Goal: Task Accomplishment & Management: Complete application form

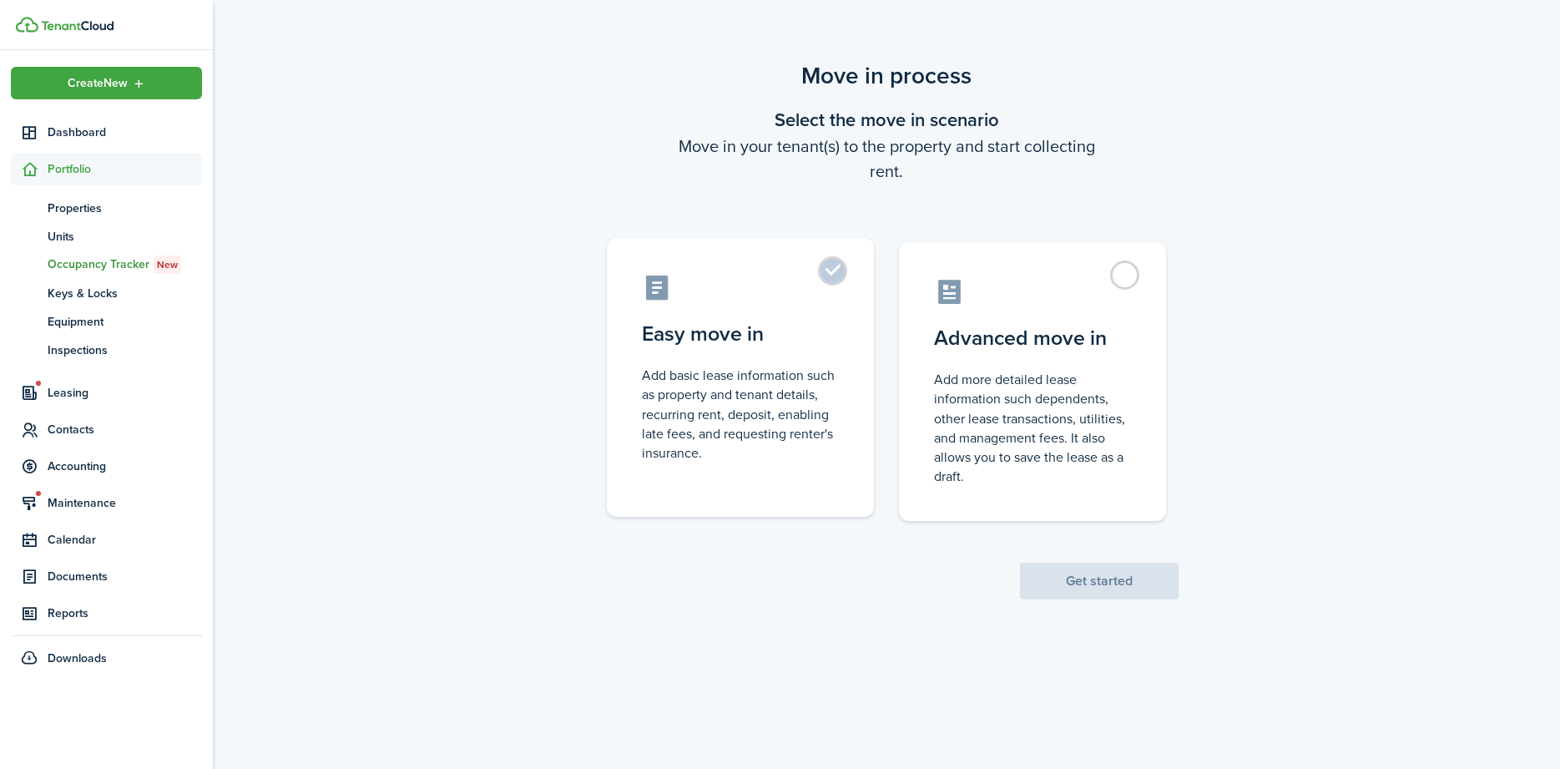
click at [822, 265] on label "Easy move in Add basic lease information such as property and tenant details, r…" at bounding box center [740, 377] width 267 height 279
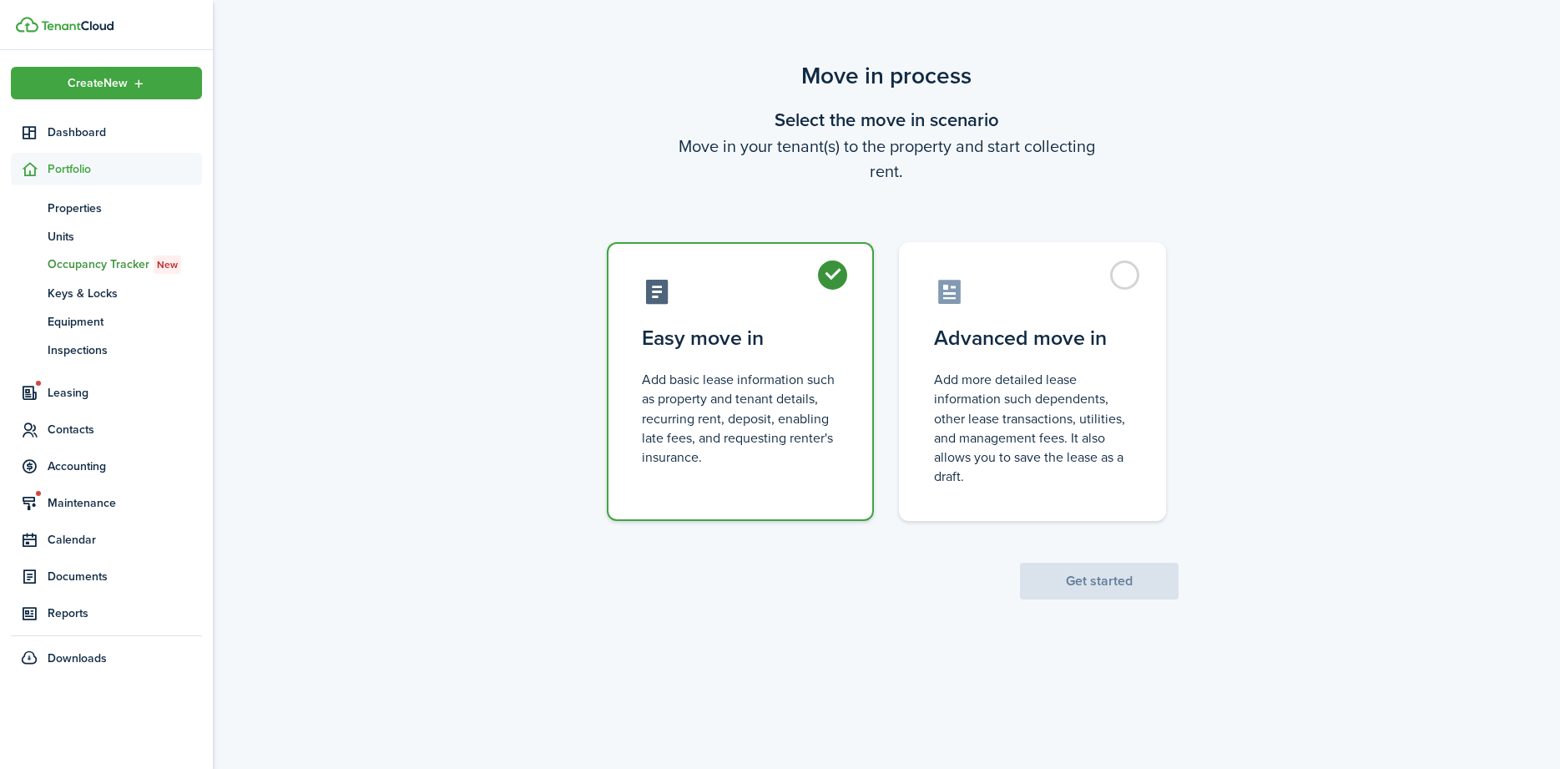
radio input "true"
click at [1083, 583] on button "Get started" at bounding box center [1099, 581] width 159 height 37
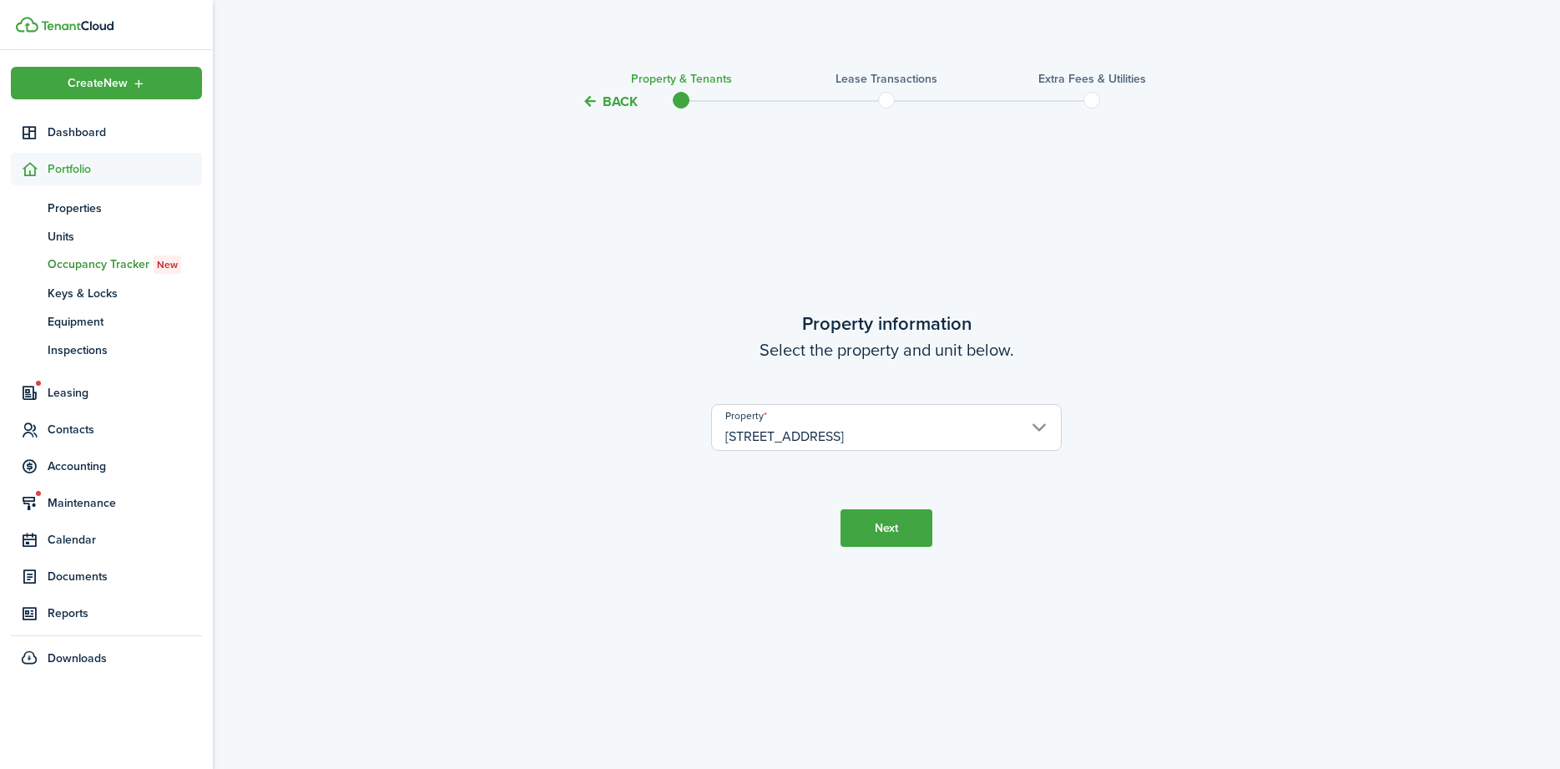
click at [804, 432] on input "128 Shady St" at bounding box center [886, 427] width 351 height 47
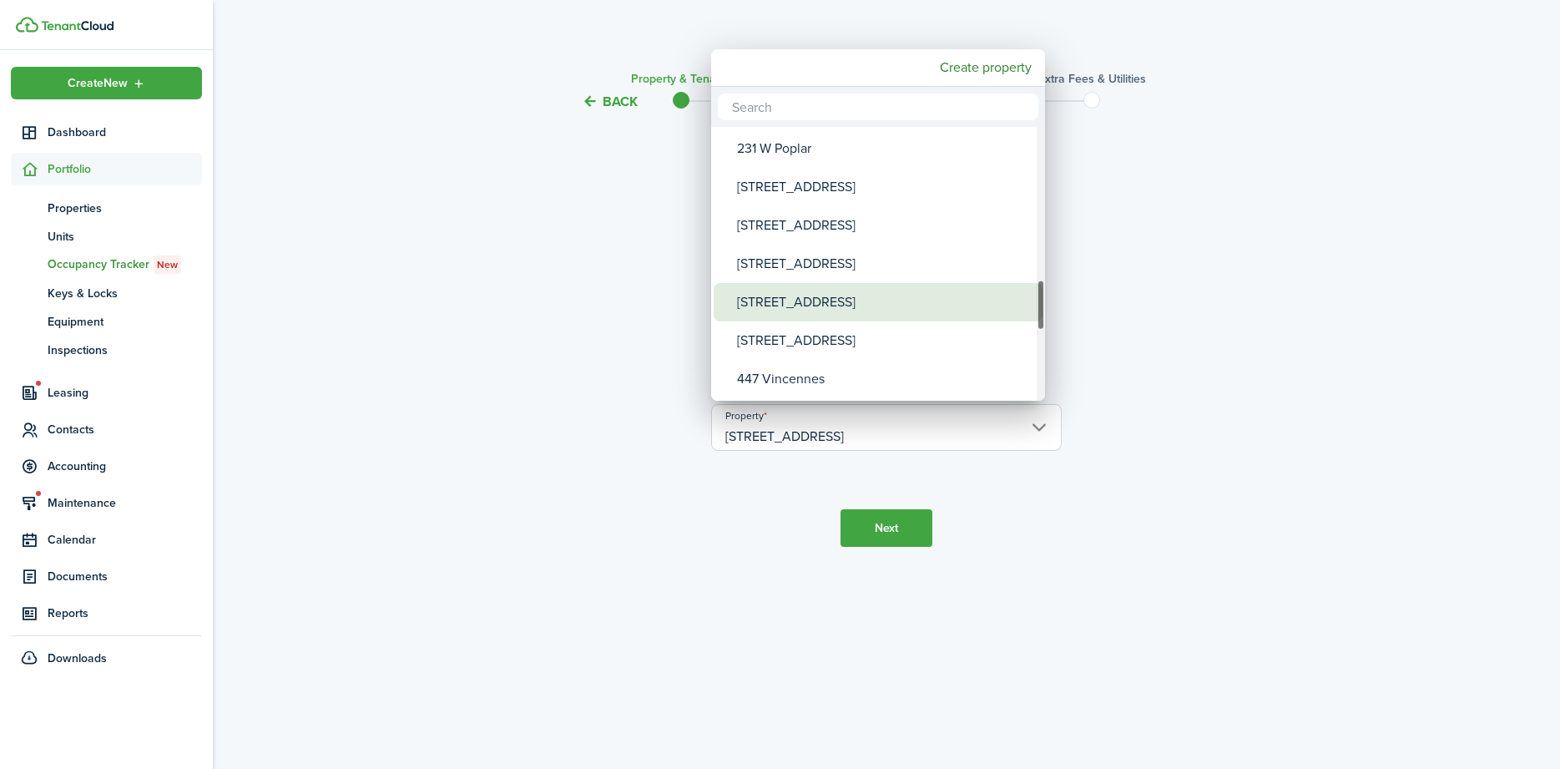
click at [805, 301] on div "716 West St" at bounding box center [884, 302] width 295 height 38
type input "716 West St"
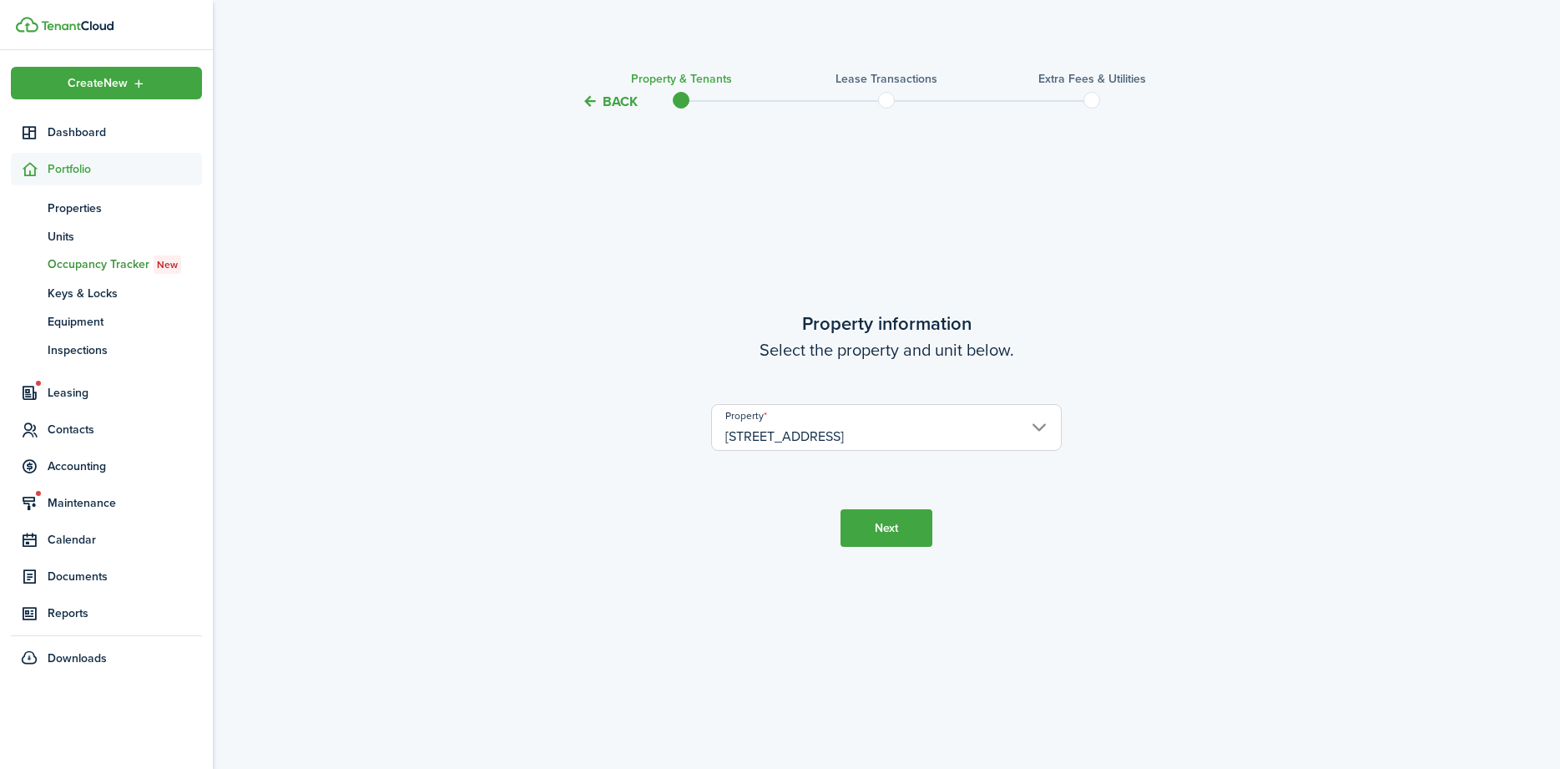
click at [891, 531] on button "Next" at bounding box center [887, 528] width 92 height 38
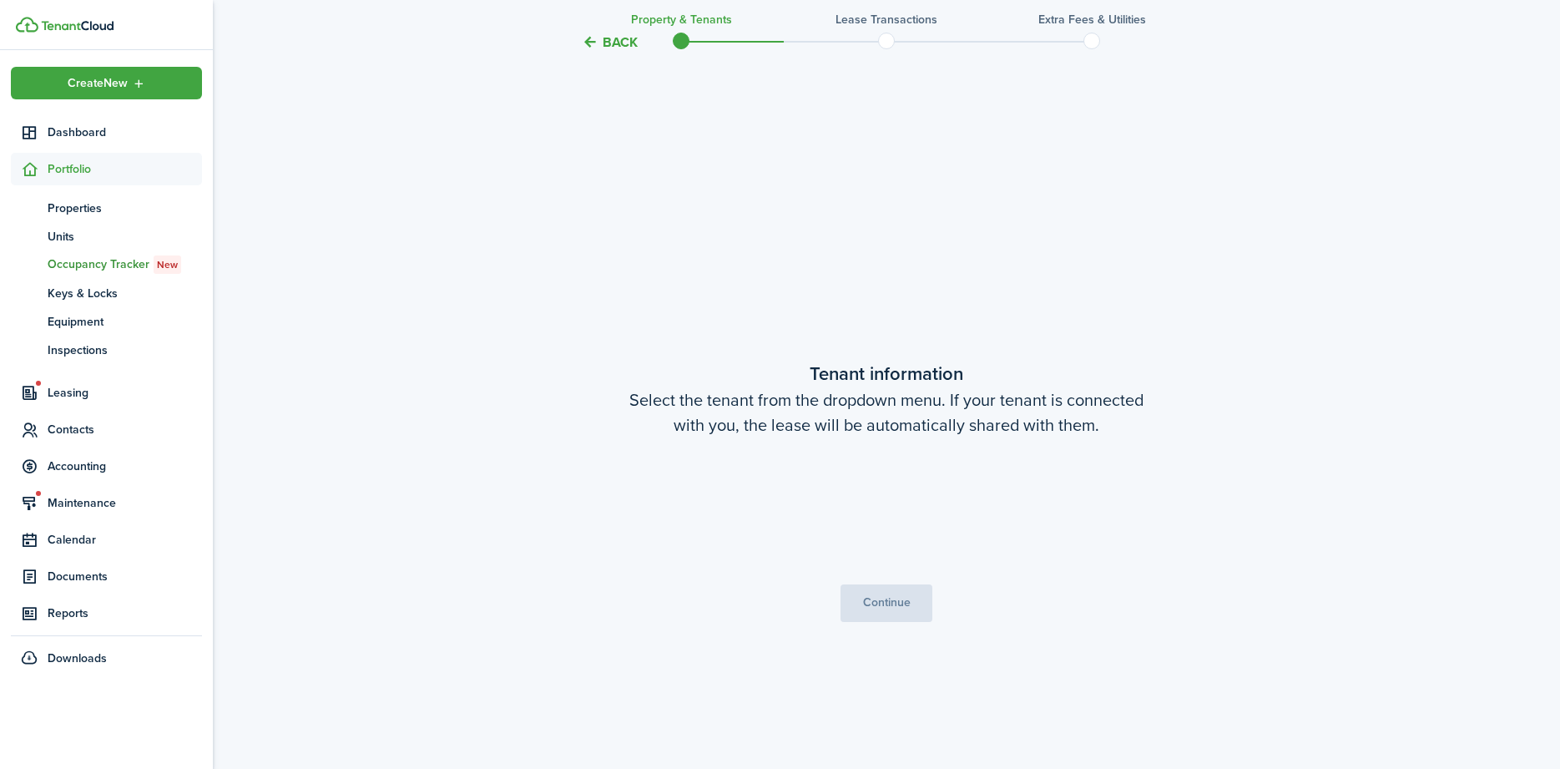
scroll to position [657, 0]
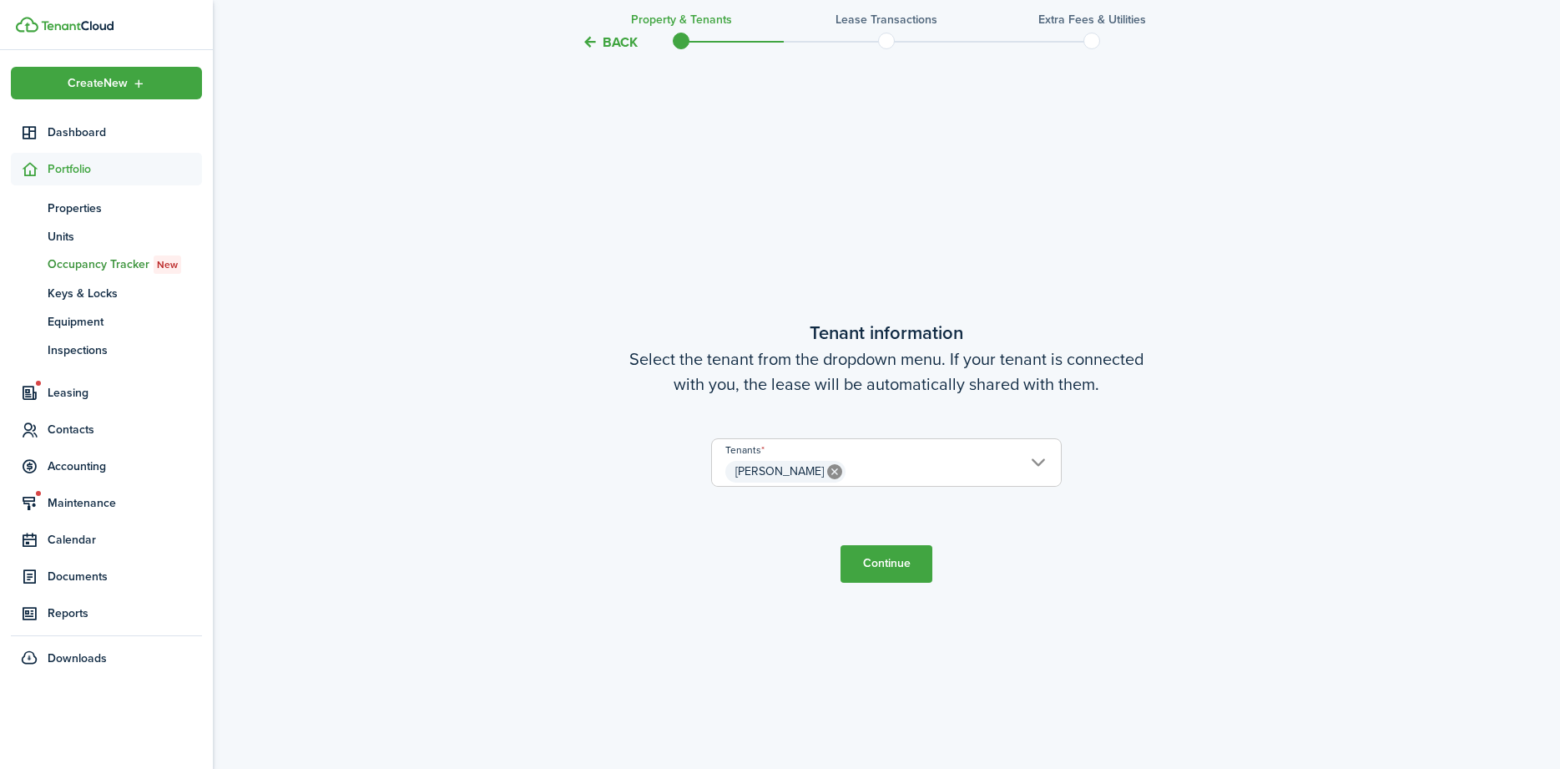
click at [872, 560] on button "Continue" at bounding box center [887, 564] width 92 height 38
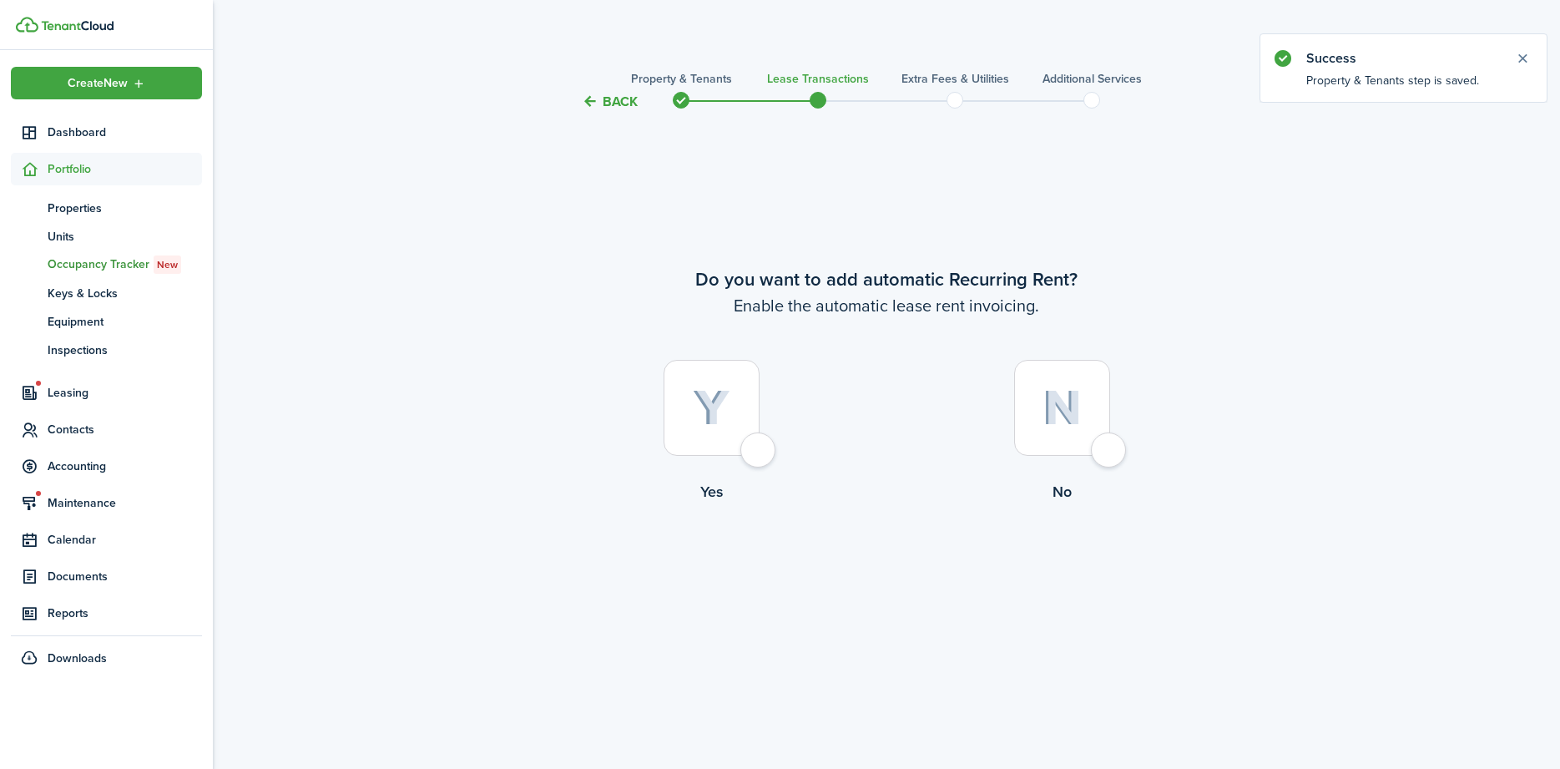
click at [735, 457] on label "Yes" at bounding box center [711, 435] width 351 height 151
radio input "true"
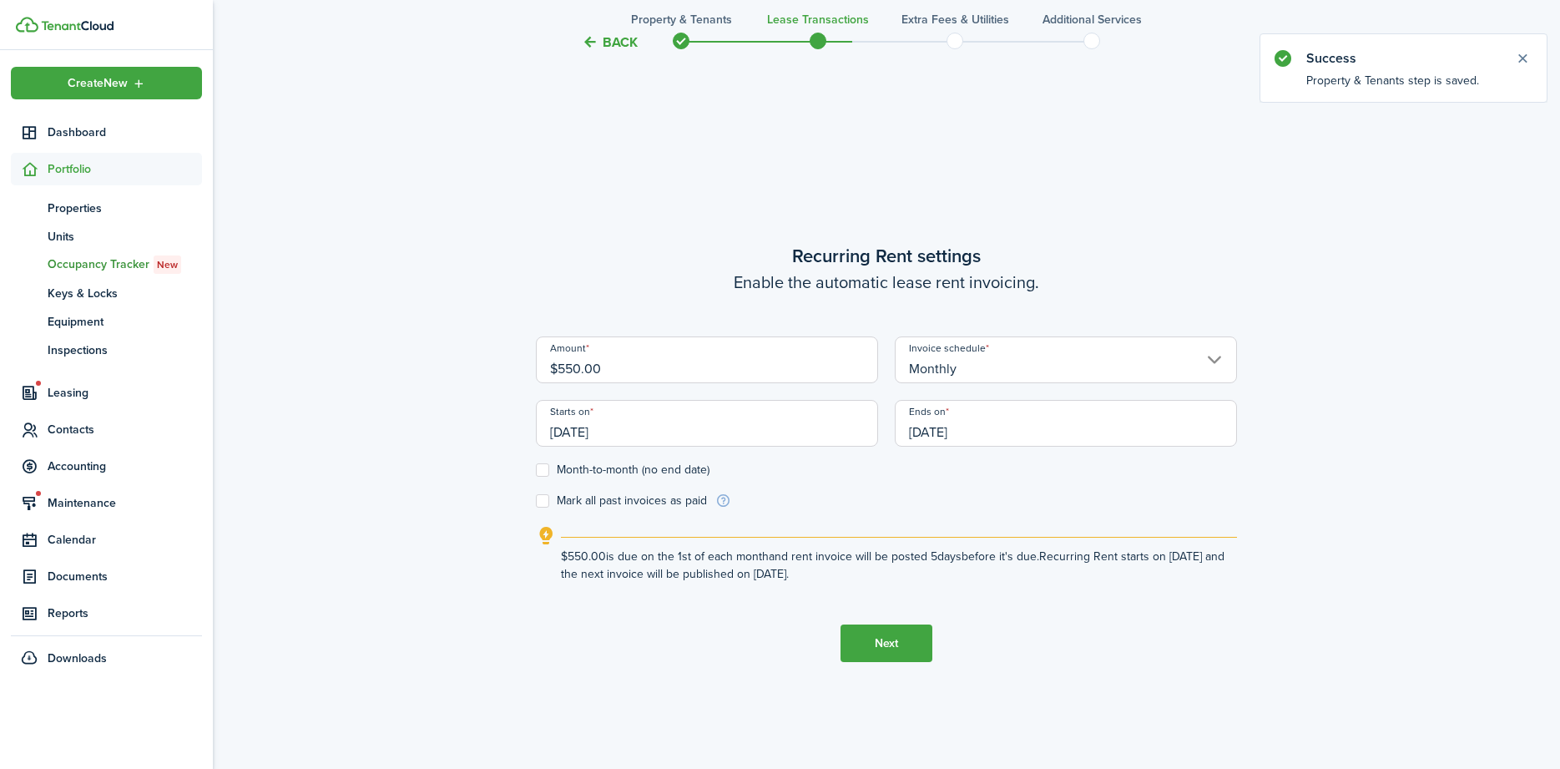
scroll to position [657, 0]
click at [683, 417] on input "09/01/2025" at bounding box center [707, 421] width 342 height 47
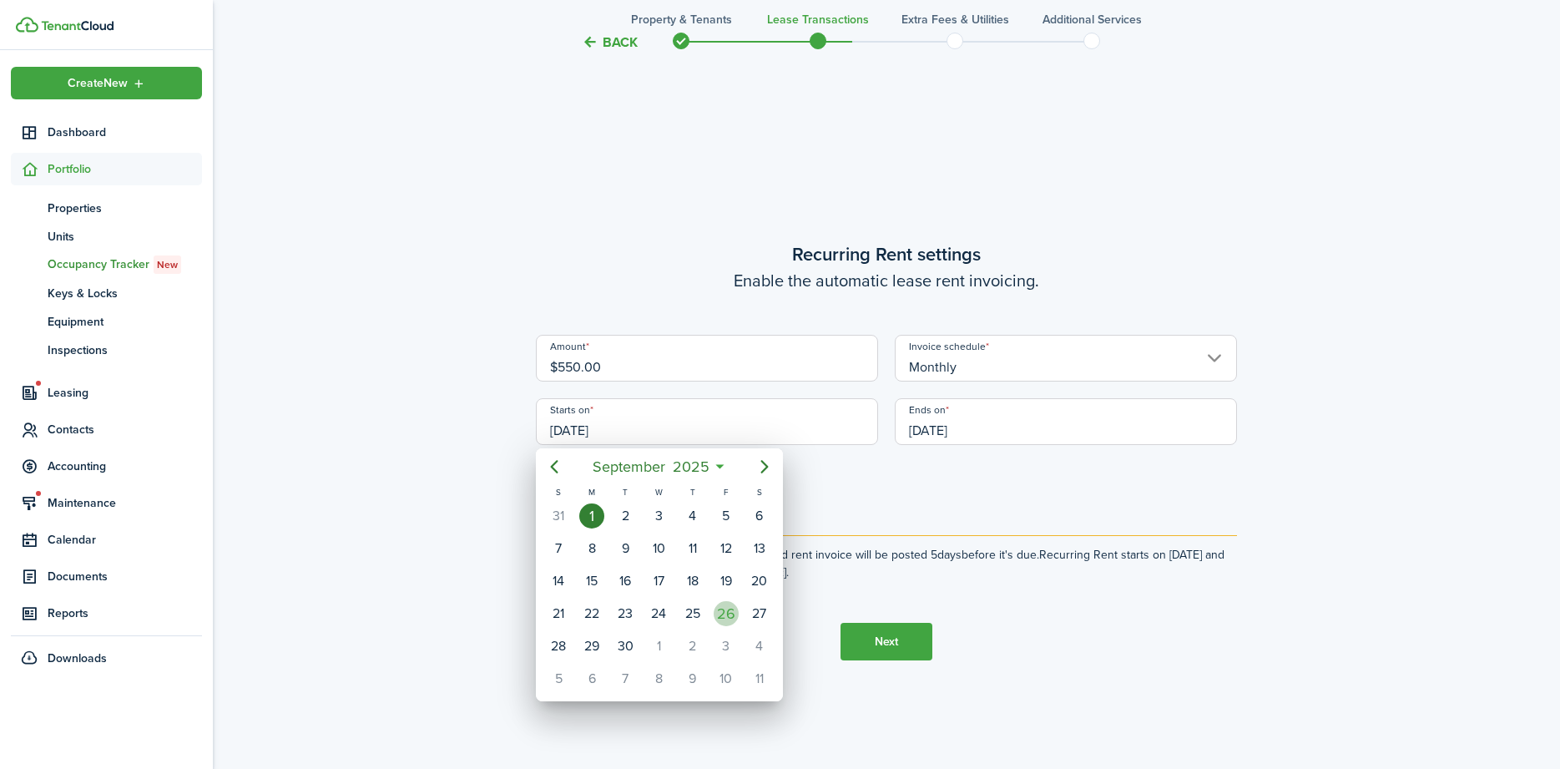
click at [735, 606] on div "26" at bounding box center [726, 613] width 25 height 25
type input "09/26/2025"
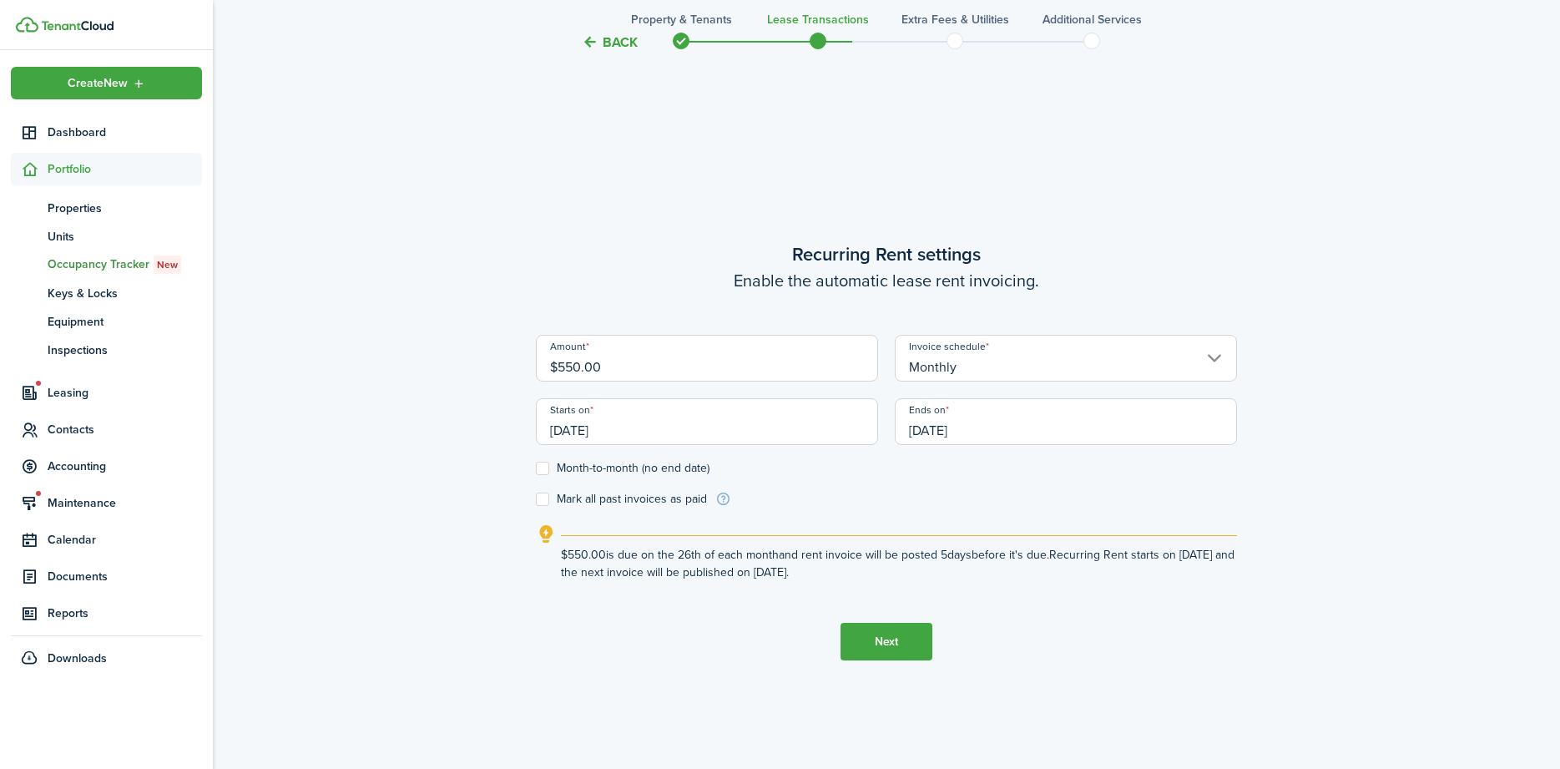
click at [1035, 410] on input "09/01/2026" at bounding box center [1066, 421] width 342 height 47
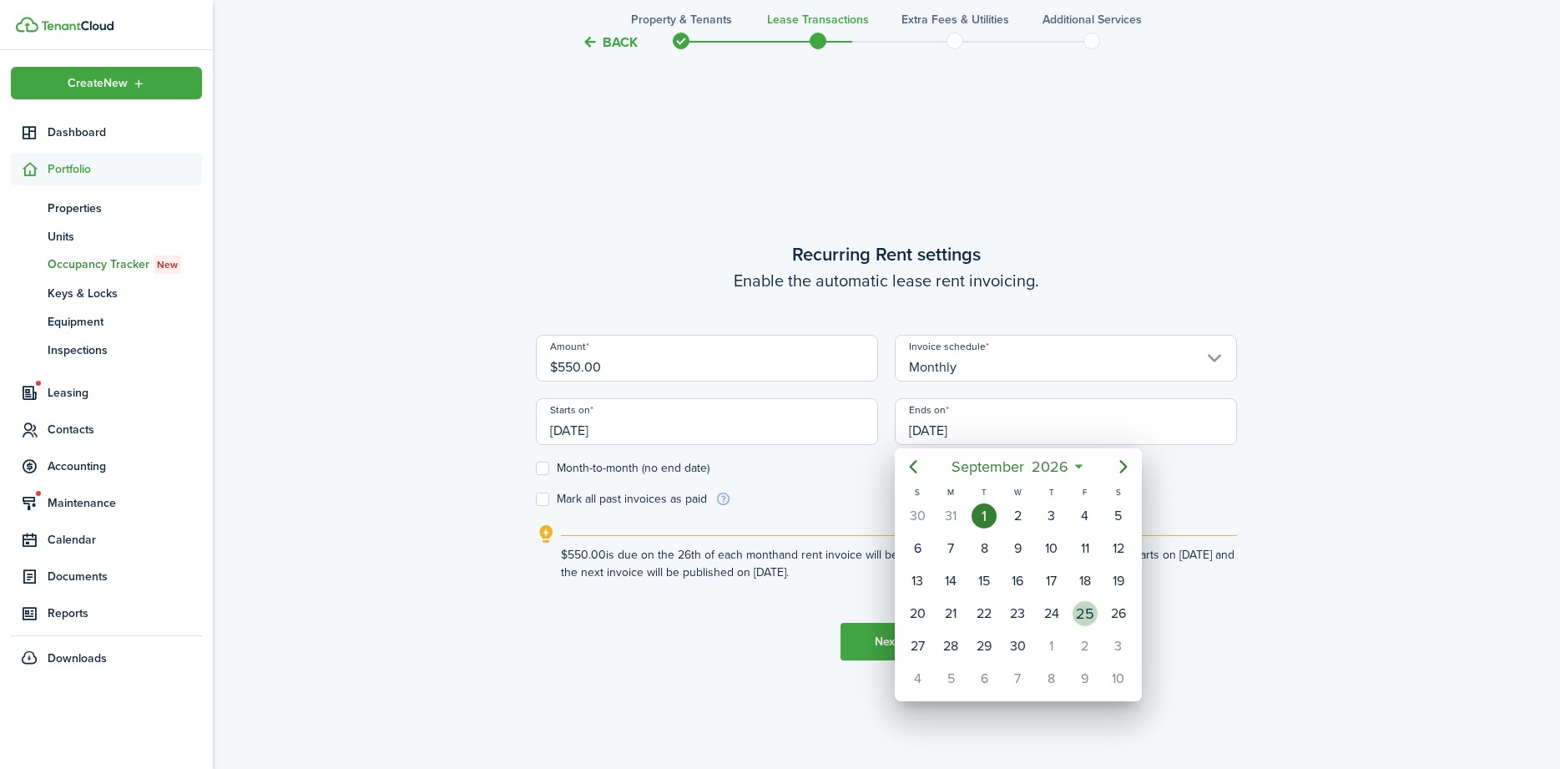
click at [1088, 619] on div "25" at bounding box center [1085, 613] width 25 height 25
type input "09/25/2026"
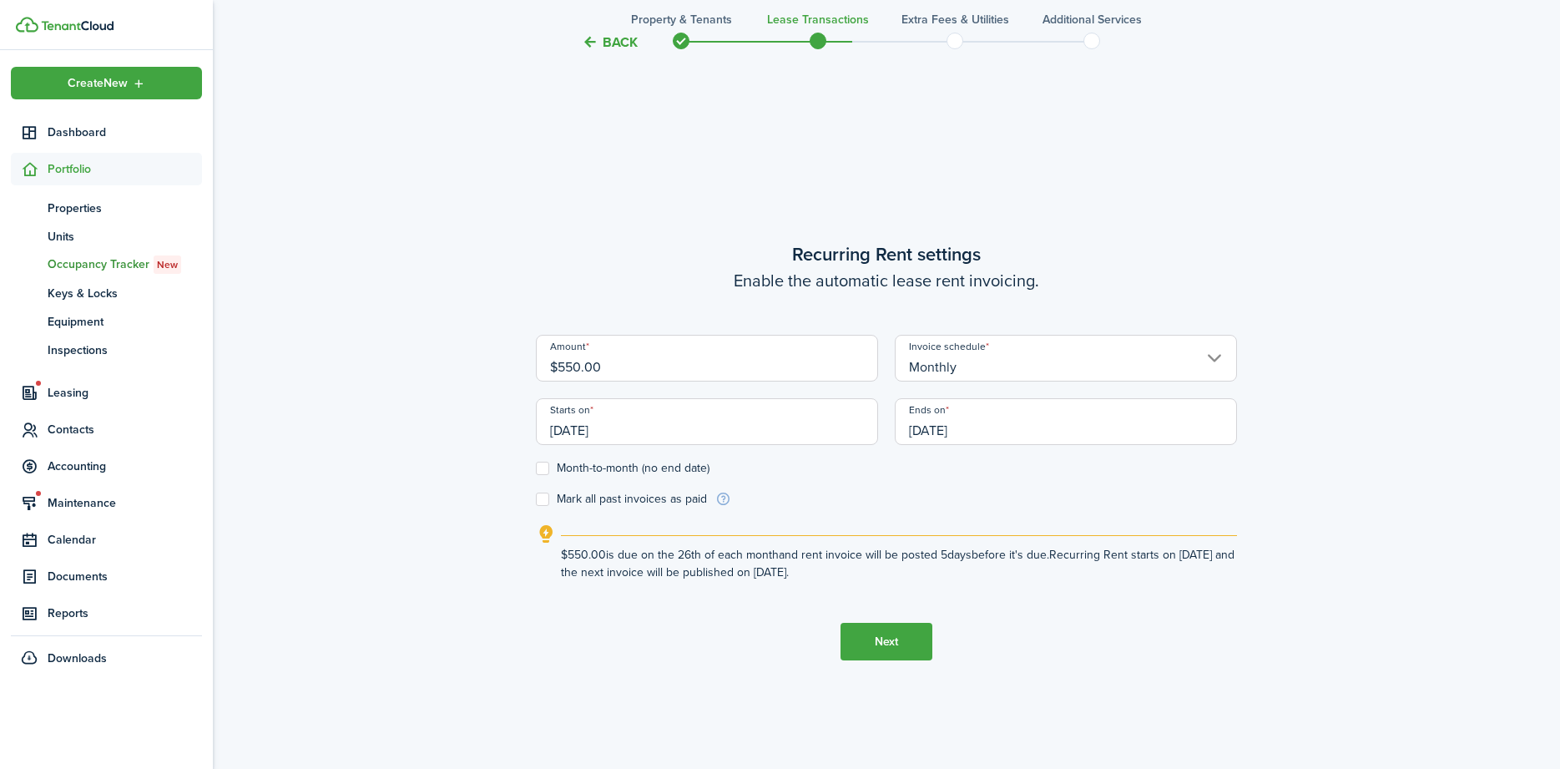
click at [902, 643] on button "Next" at bounding box center [887, 642] width 92 height 38
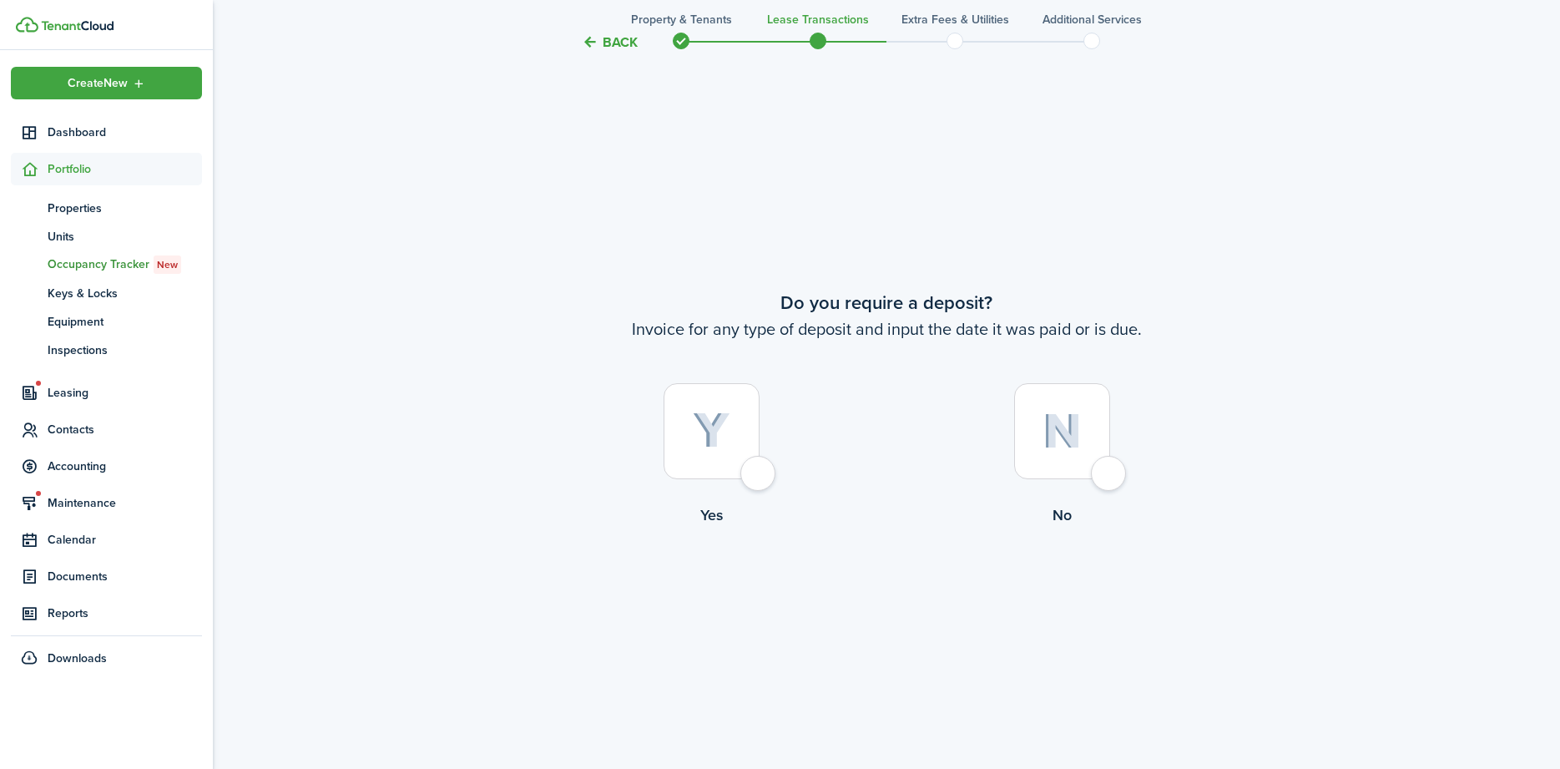
scroll to position [1426, 0]
click at [760, 470] on div at bounding box center [712, 430] width 96 height 96
radio input "true"
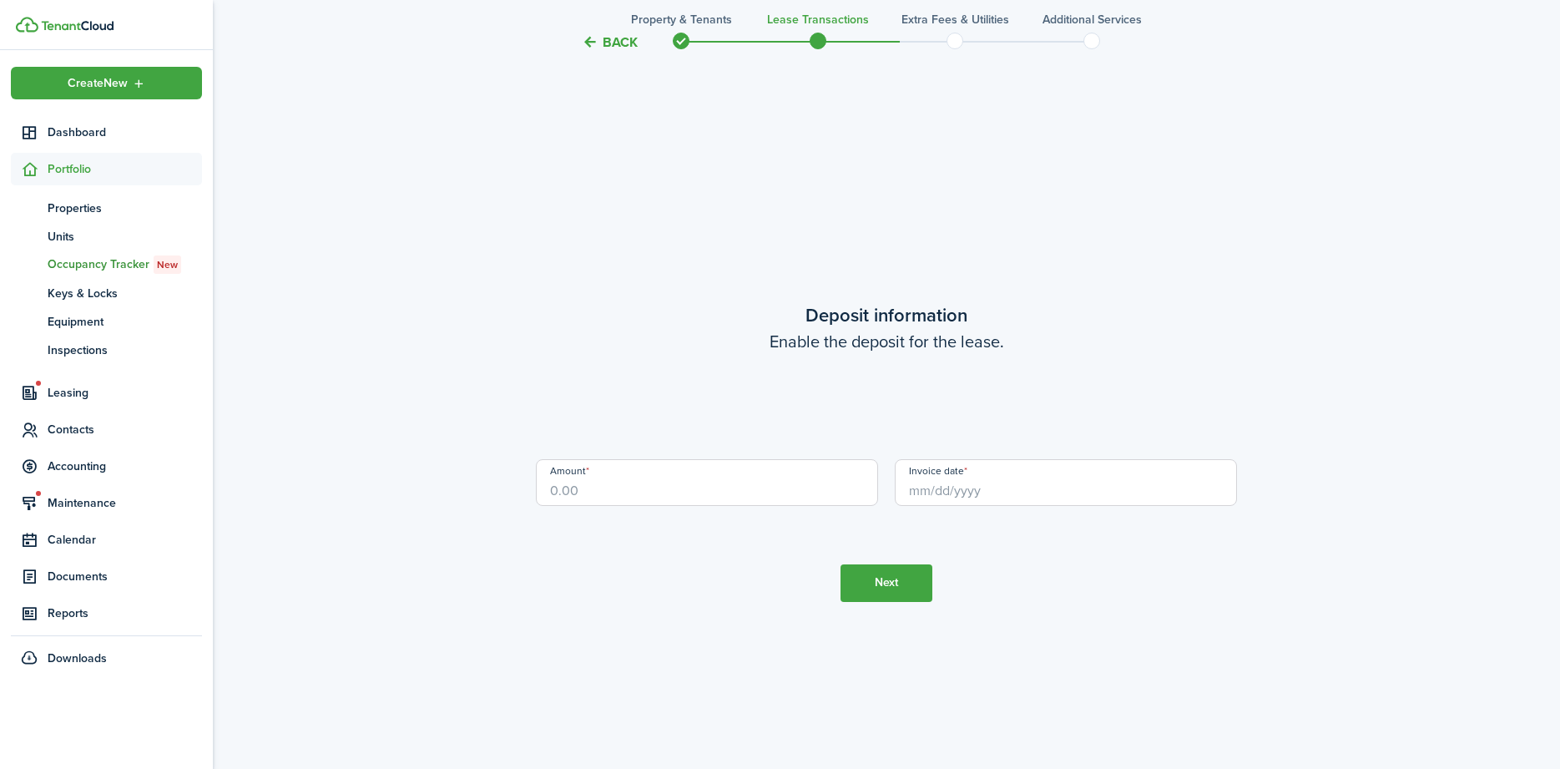
scroll to position [2194, 0]
click at [668, 478] on input "Amount" at bounding box center [707, 481] width 342 height 47
type input "$550.00"
click at [928, 451] on div "Category & subcategory Deposit" at bounding box center [887, 426] width 718 height 63
click at [957, 497] on input "Invoice date" at bounding box center [1066, 481] width 342 height 47
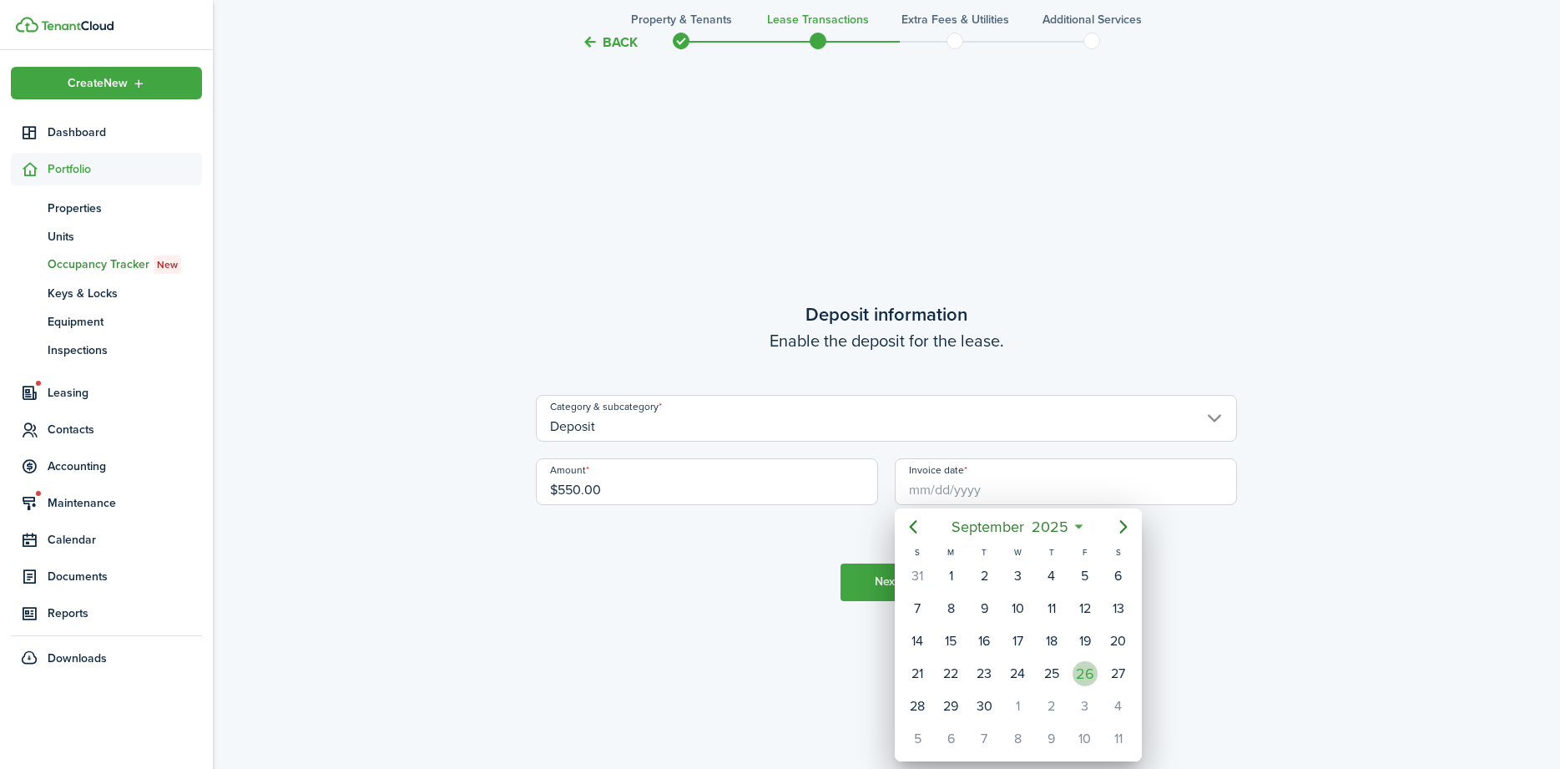
click at [1082, 676] on div "26" at bounding box center [1085, 673] width 25 height 25
type input "09/26/2025"
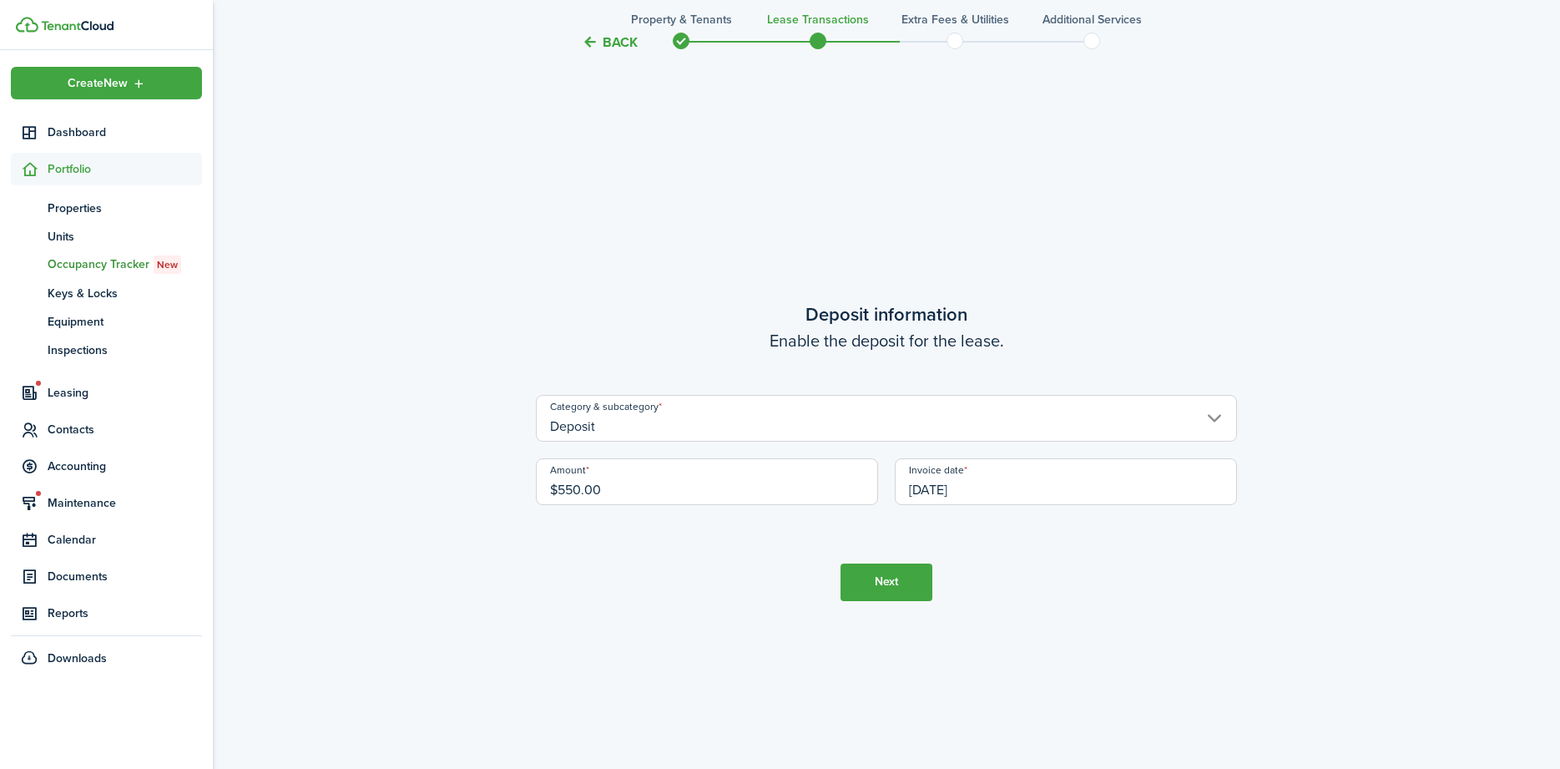
click at [926, 576] on button "Next" at bounding box center [887, 582] width 92 height 38
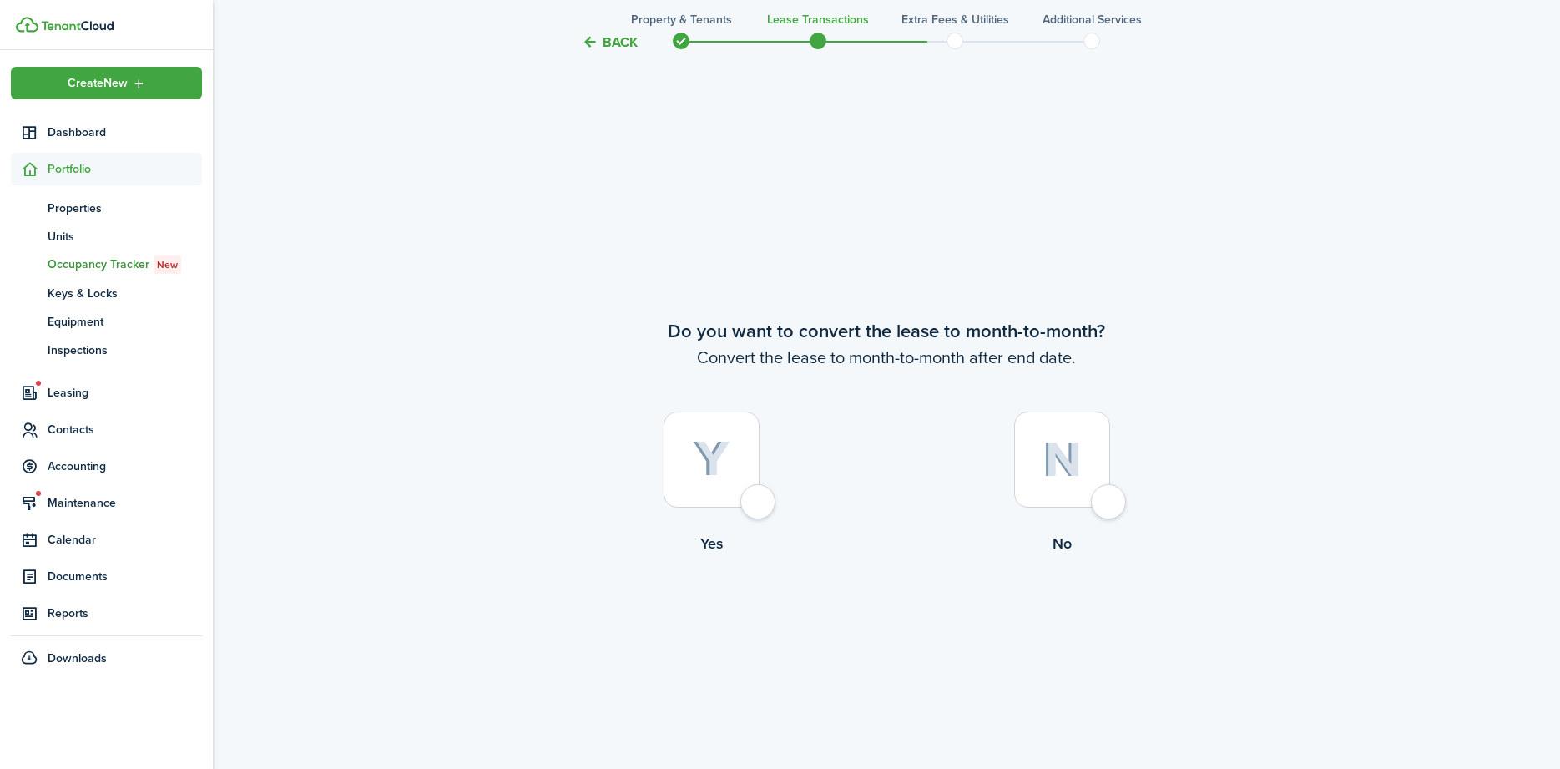
scroll to position [2963, 0]
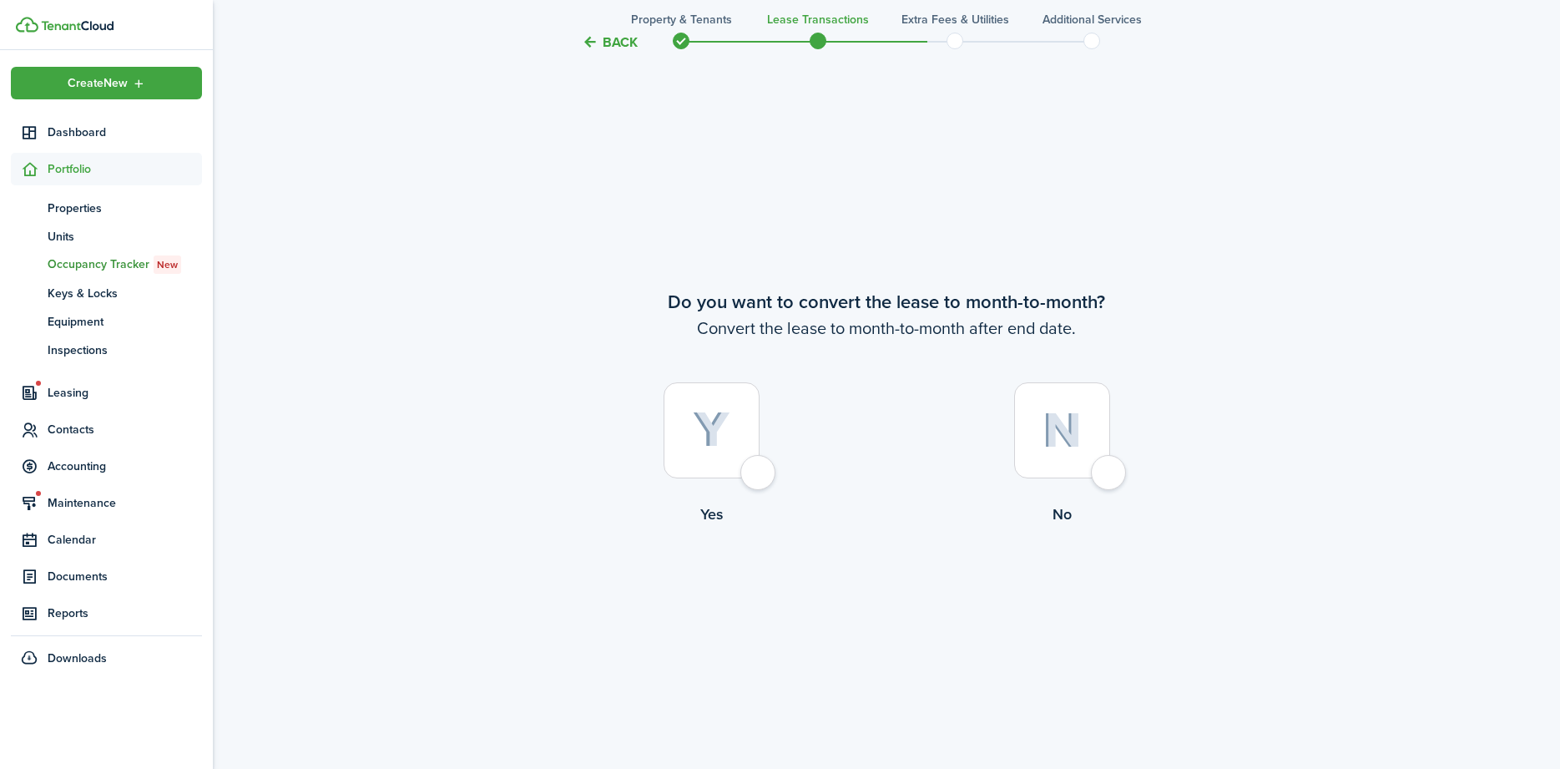
click at [757, 459] on div at bounding box center [712, 430] width 96 height 96
radio input "true"
click at [918, 598] on button "Continue" at bounding box center [887, 594] width 92 height 38
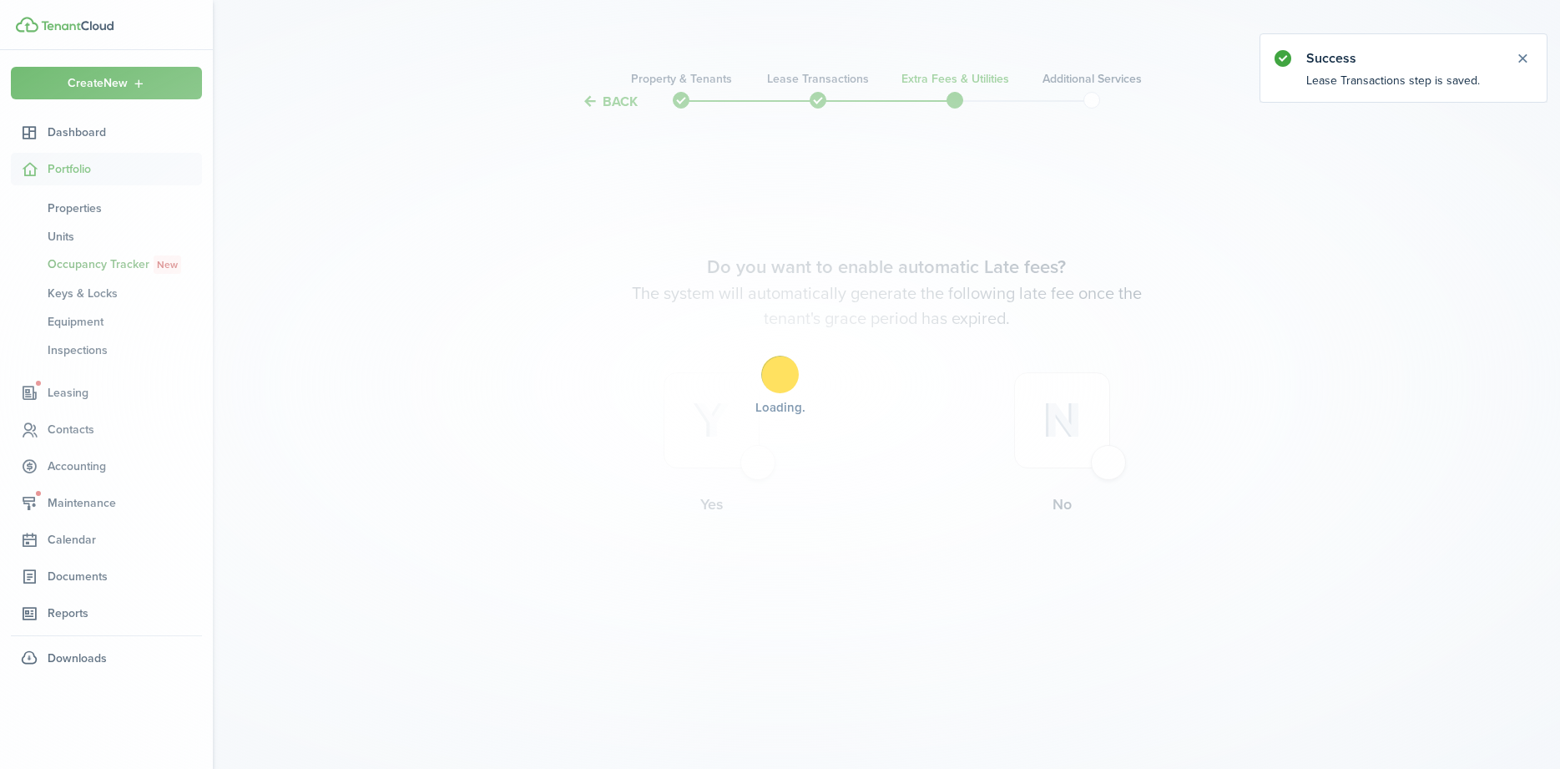
scroll to position [0, 0]
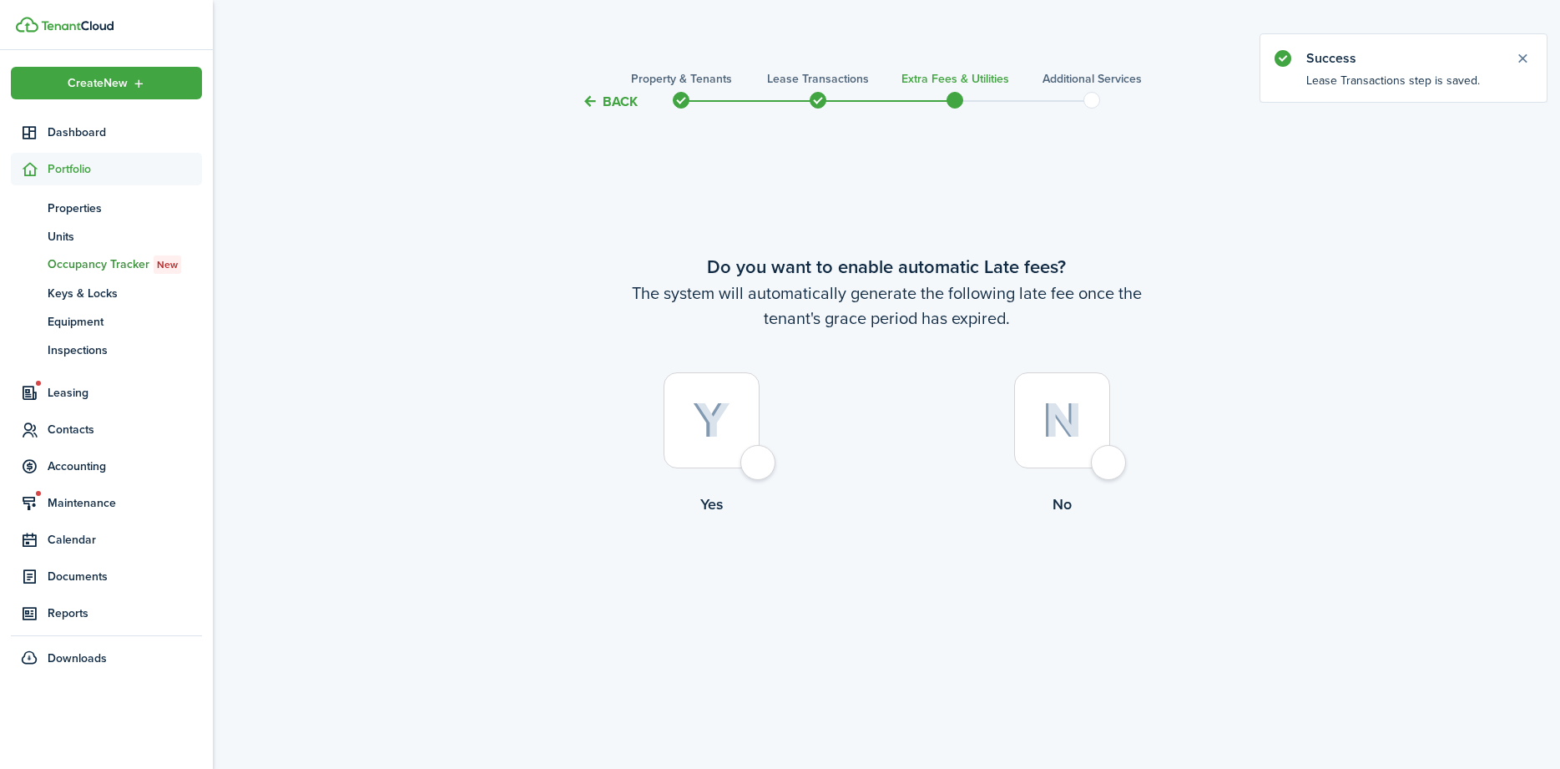
click at [759, 465] on div at bounding box center [712, 420] width 96 height 96
radio input "true"
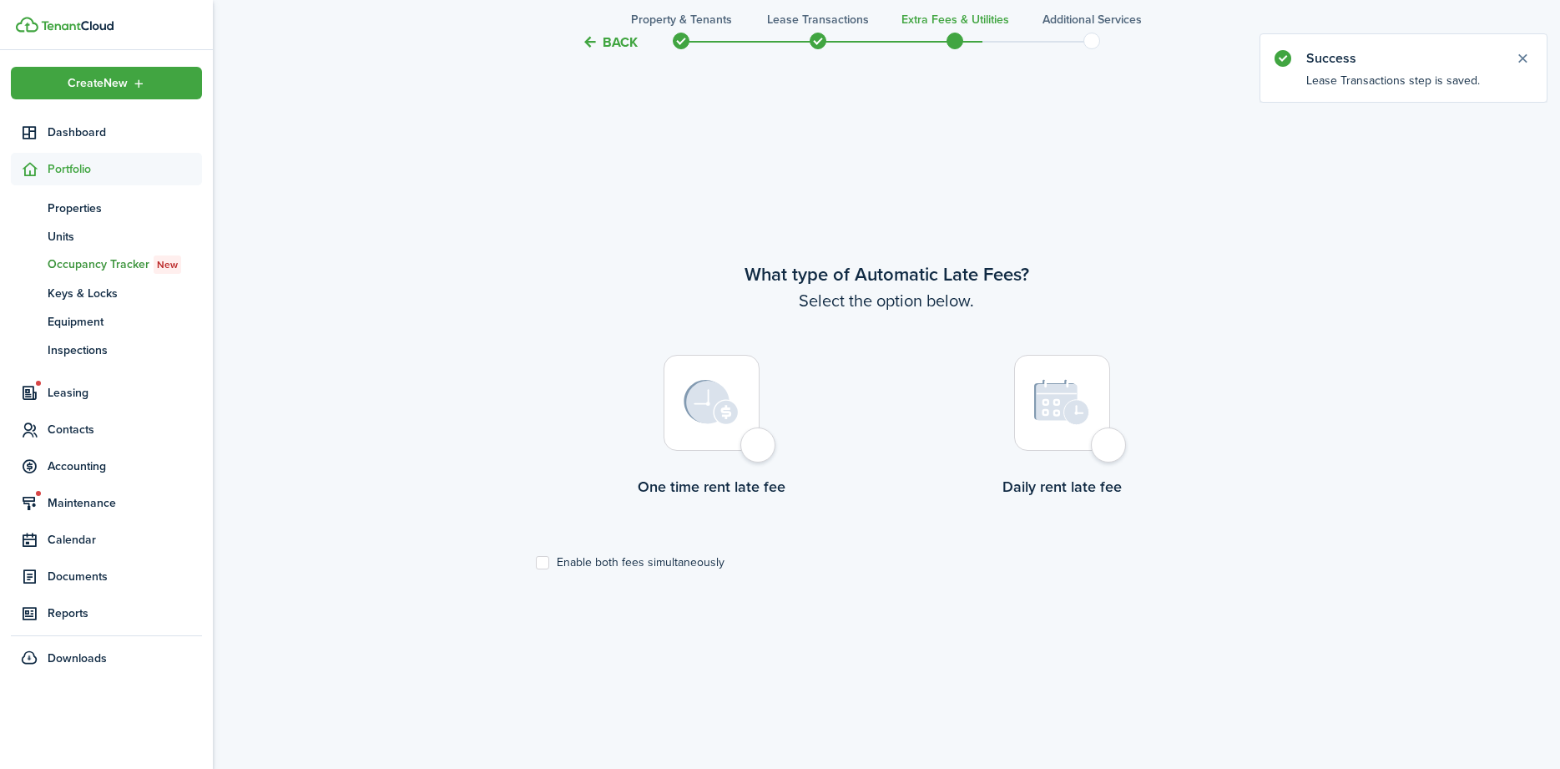
scroll to position [657, 0]
click at [543, 562] on label "Enable both fees simultaneously" at bounding box center [630, 558] width 189 height 13
click at [536, 559] on input "Enable both fees simultaneously" at bounding box center [535, 558] width 1 height 1
checkbox input "true"
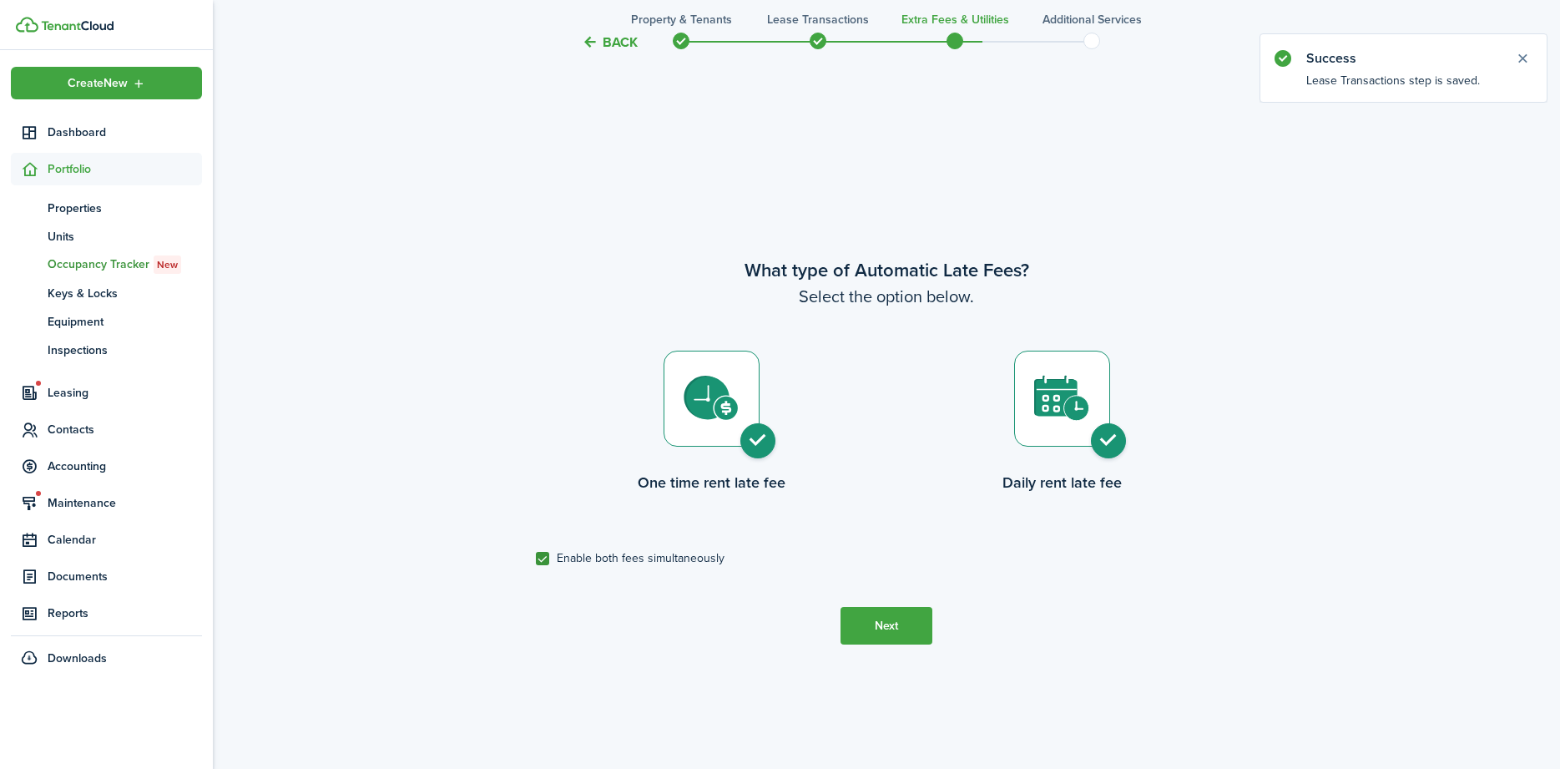
click at [902, 625] on button "Next" at bounding box center [887, 626] width 92 height 38
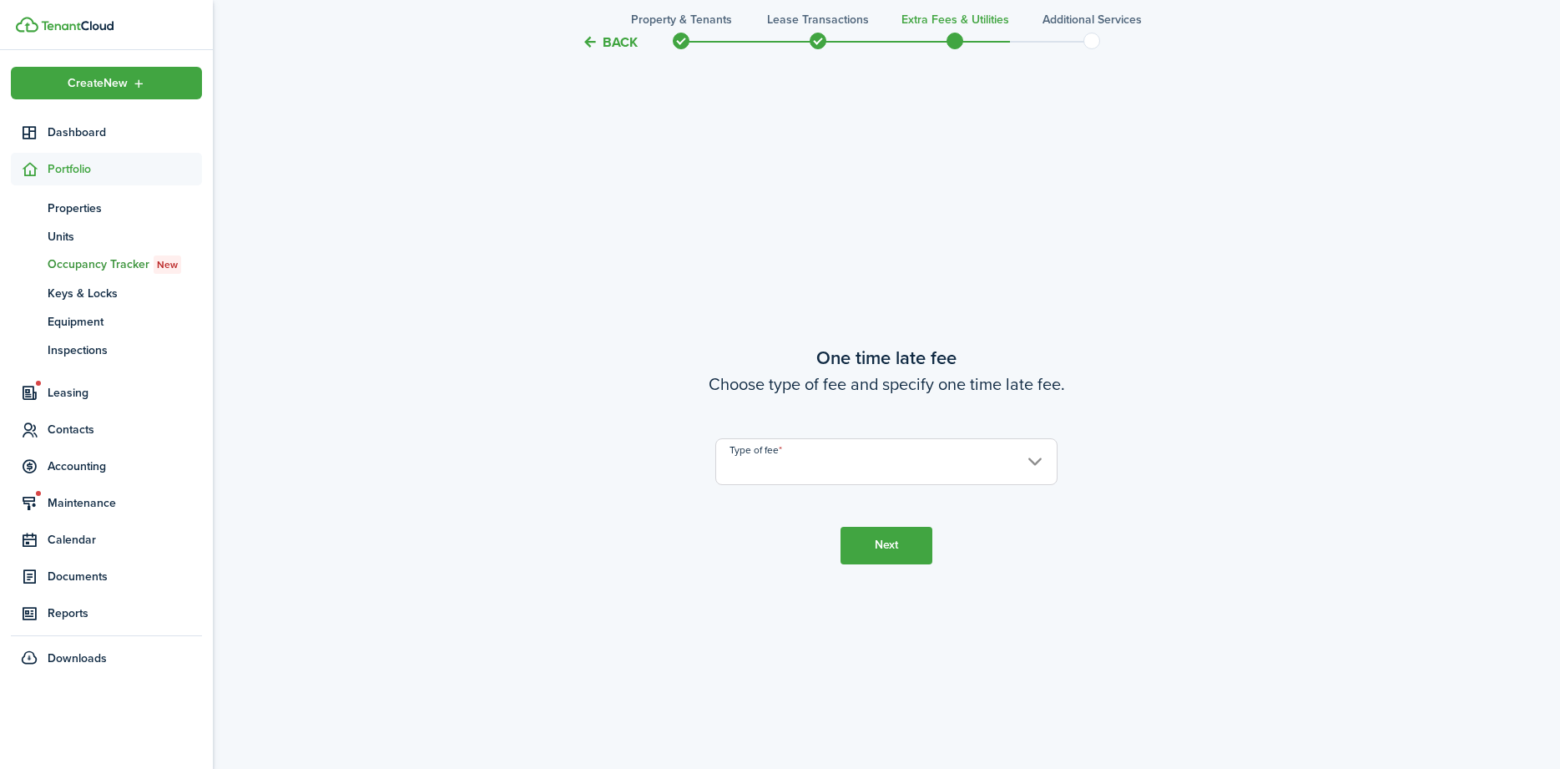
scroll to position [1426, 0]
click at [833, 462] on input "Type of fee" at bounding box center [886, 458] width 342 height 47
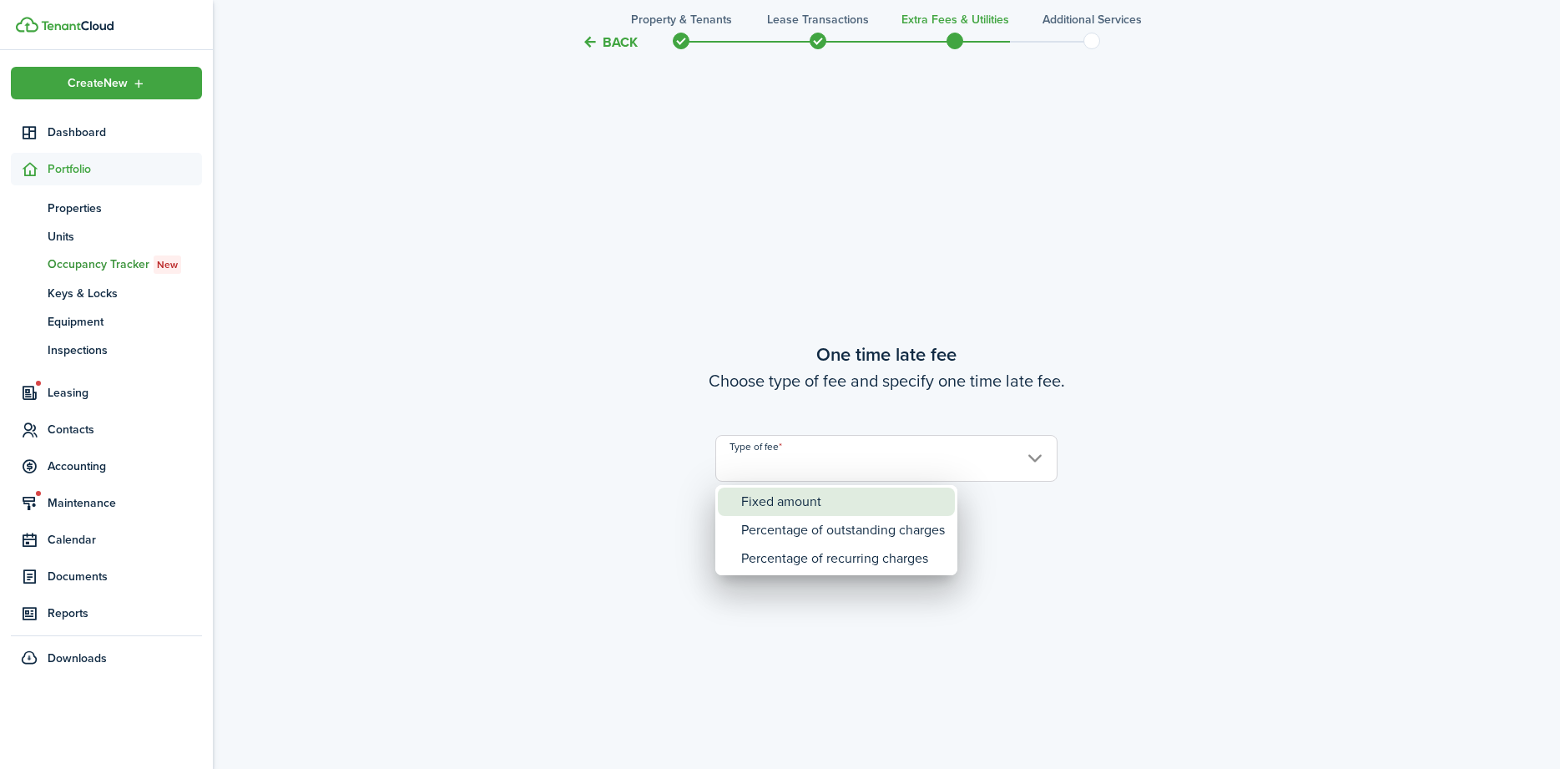
click at [806, 513] on div "Fixed amount" at bounding box center [843, 501] width 204 height 28
type input "Fixed amount"
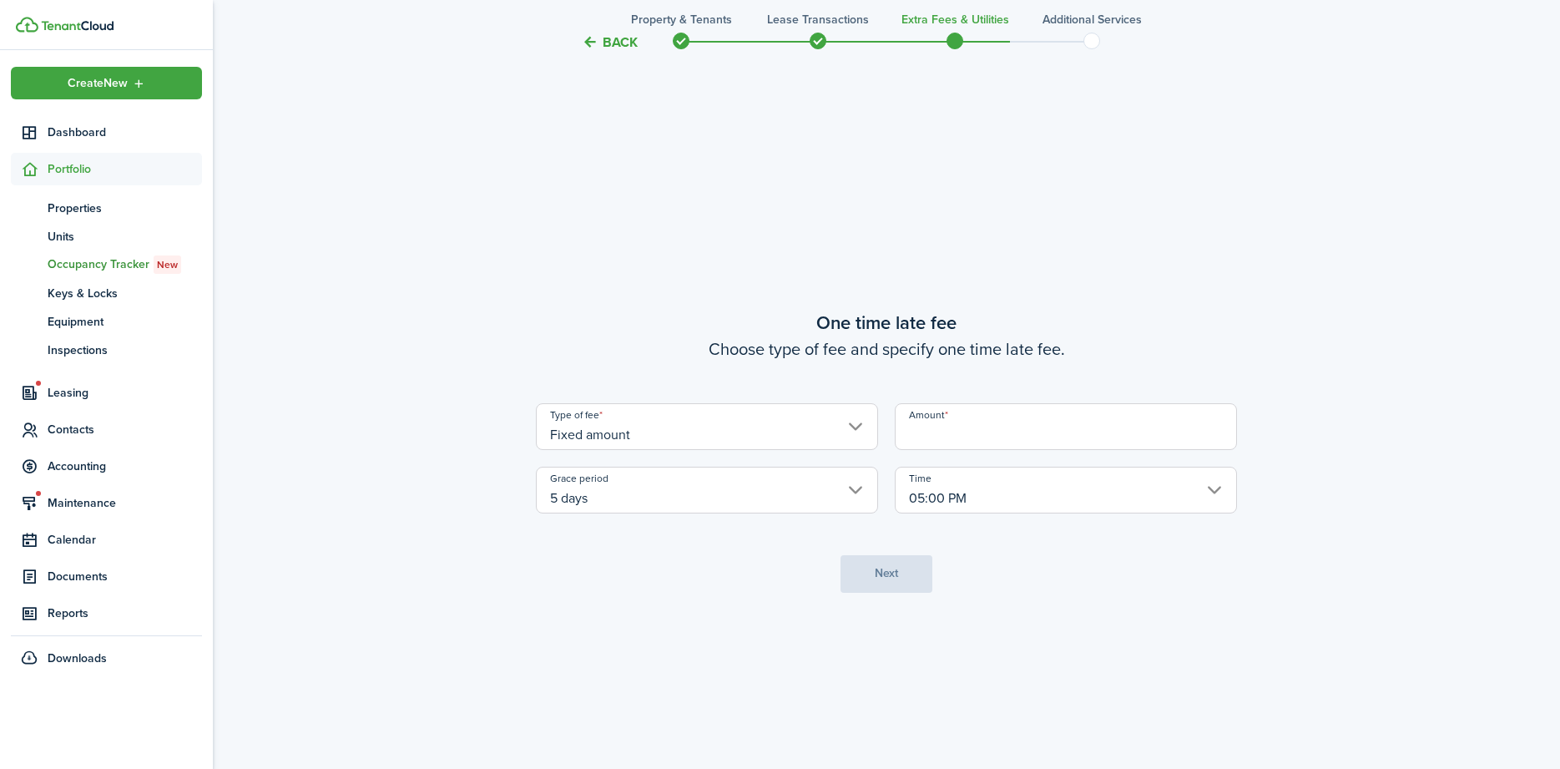
click at [963, 430] on input "Amount" at bounding box center [1066, 426] width 342 height 47
type input "$20.00"
click at [896, 571] on button "Next" at bounding box center [887, 574] width 92 height 38
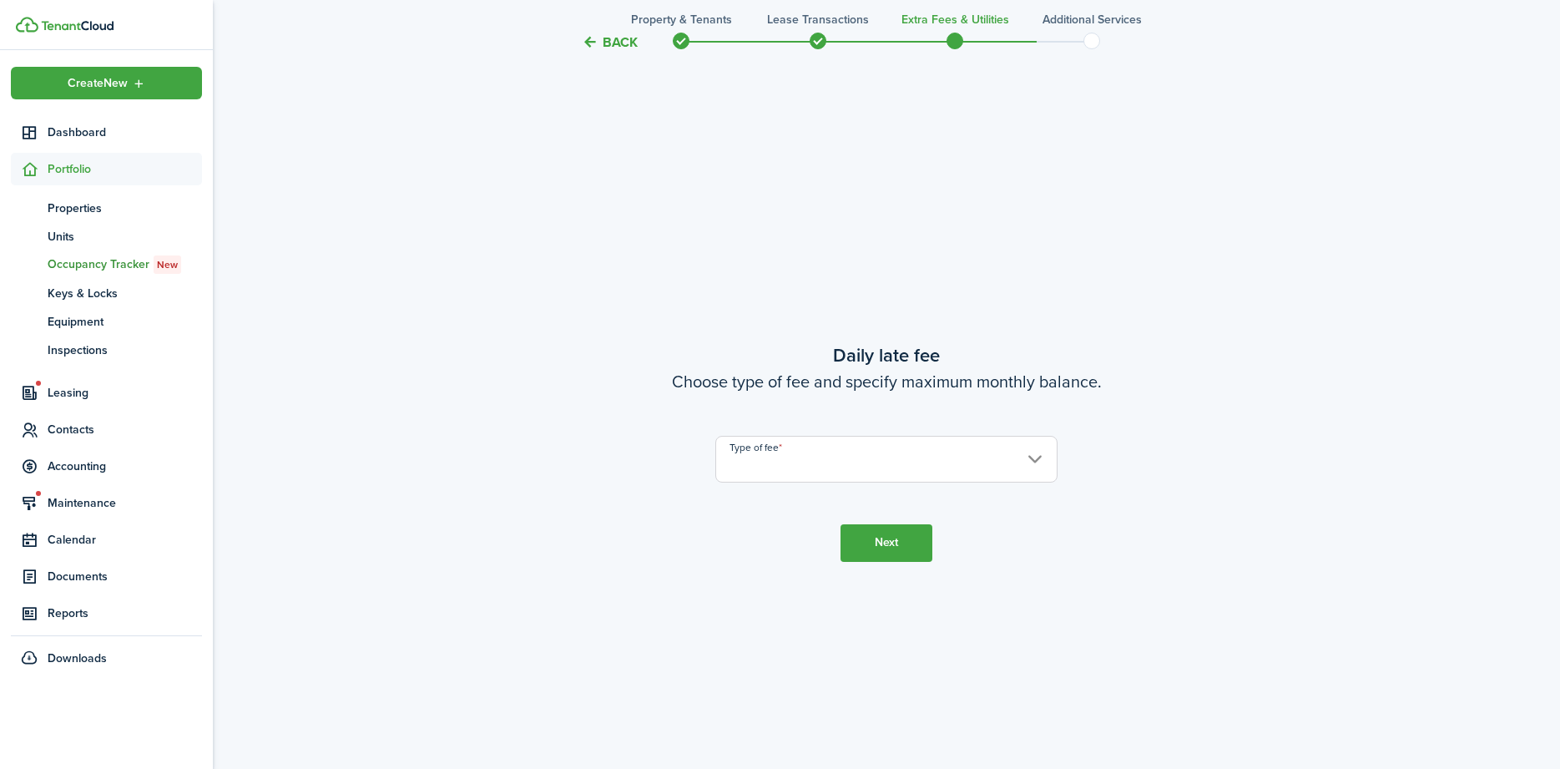
scroll to position [2194, 0]
click at [755, 477] on input "Type of fee" at bounding box center [886, 458] width 342 height 47
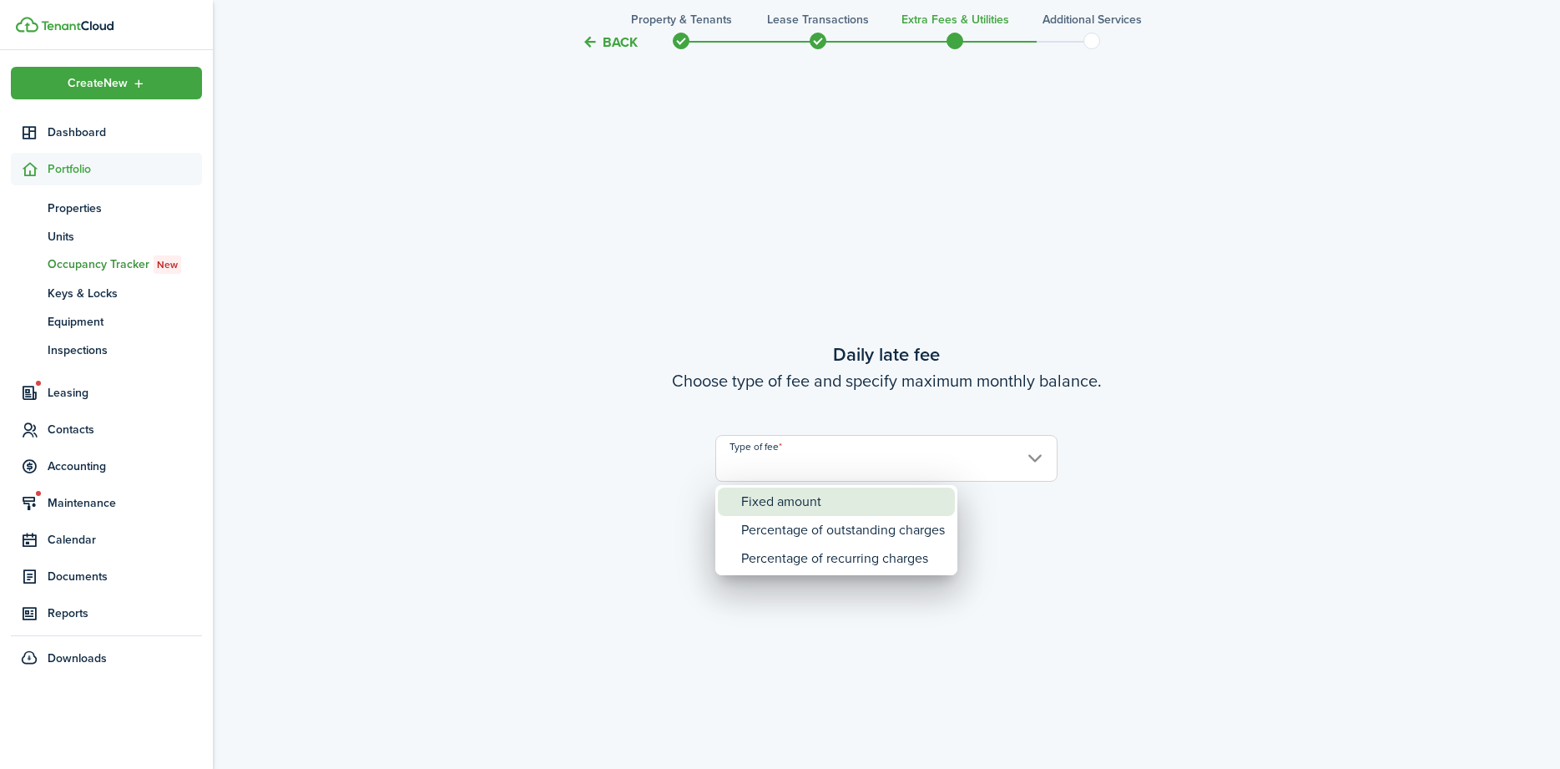
click at [784, 508] on div "Fixed amount" at bounding box center [843, 501] width 204 height 28
type input "Fixed amount"
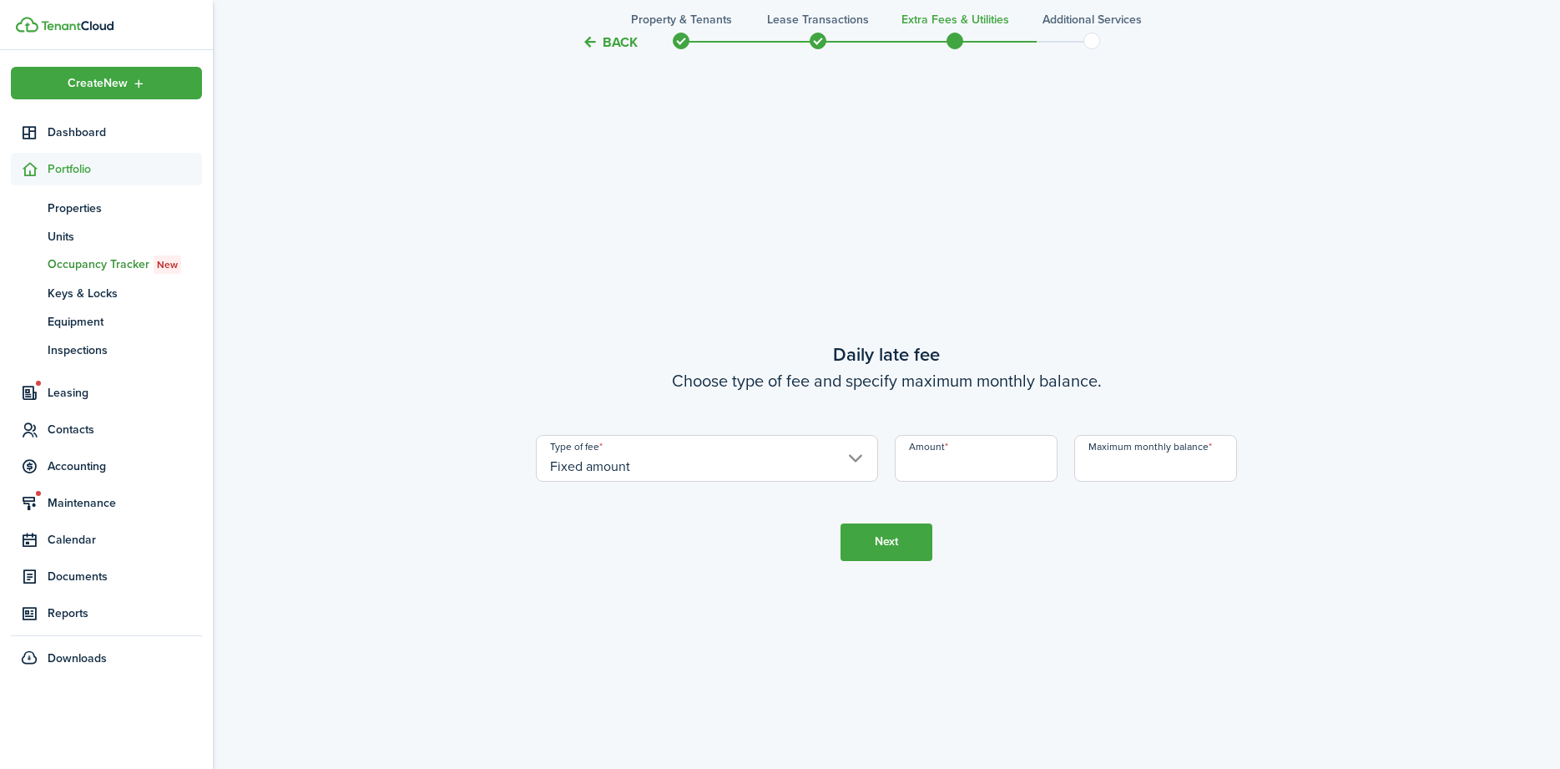
click at [922, 471] on input "Amount" at bounding box center [976, 458] width 163 height 47
type input "$5.00"
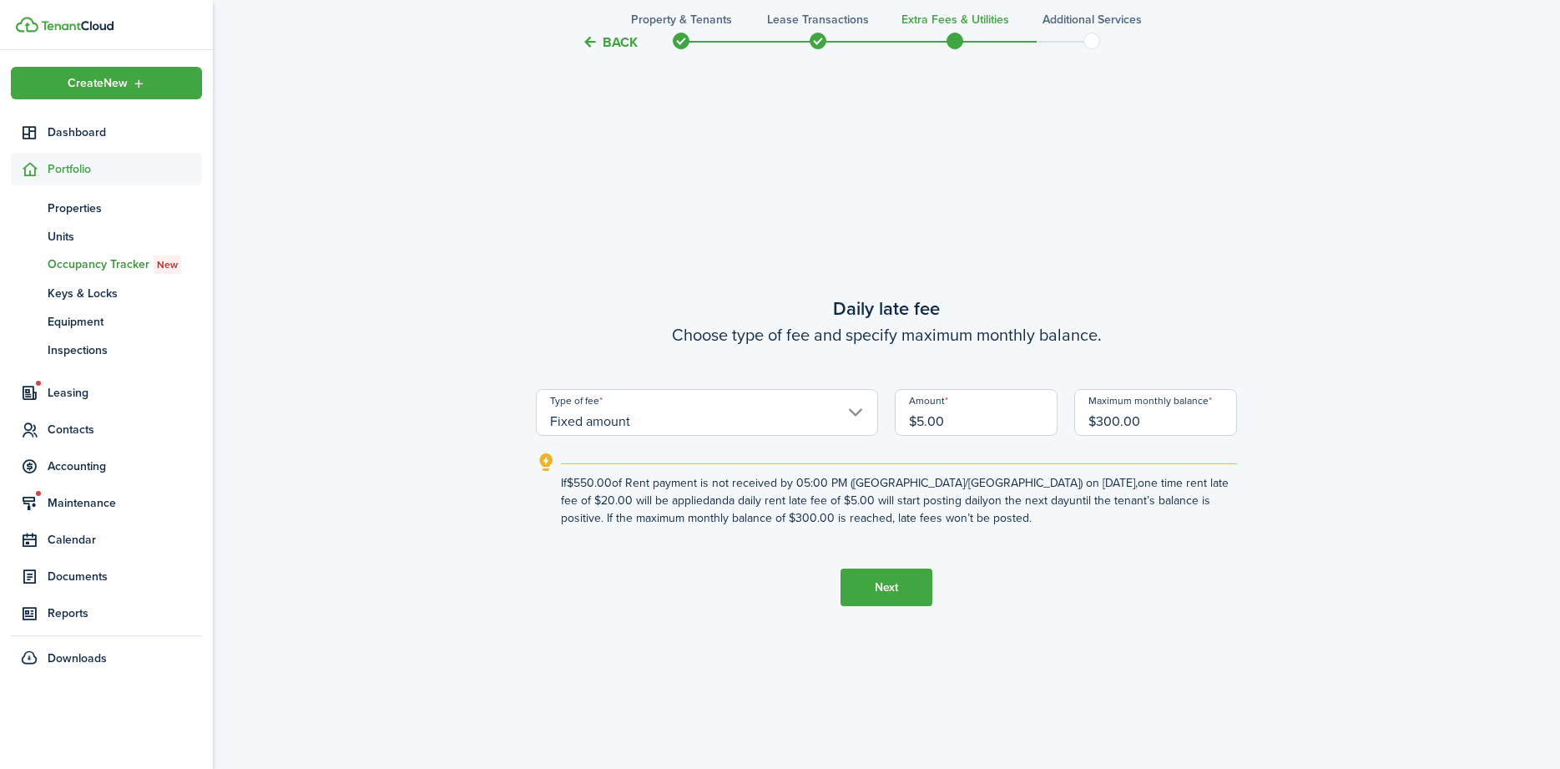
type input "$300.00"
click at [898, 595] on button "Next" at bounding box center [887, 587] width 92 height 38
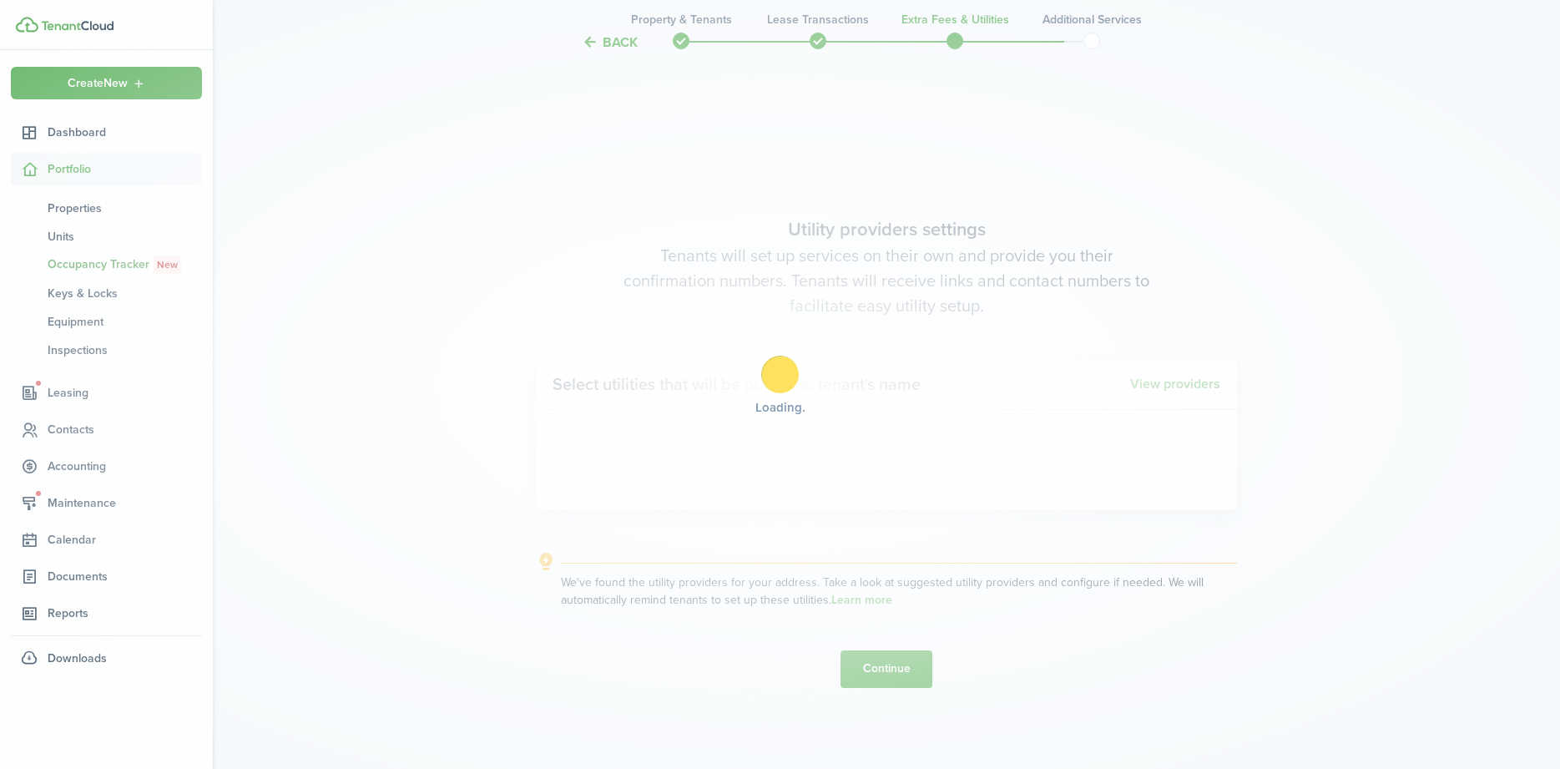
scroll to position [2963, 0]
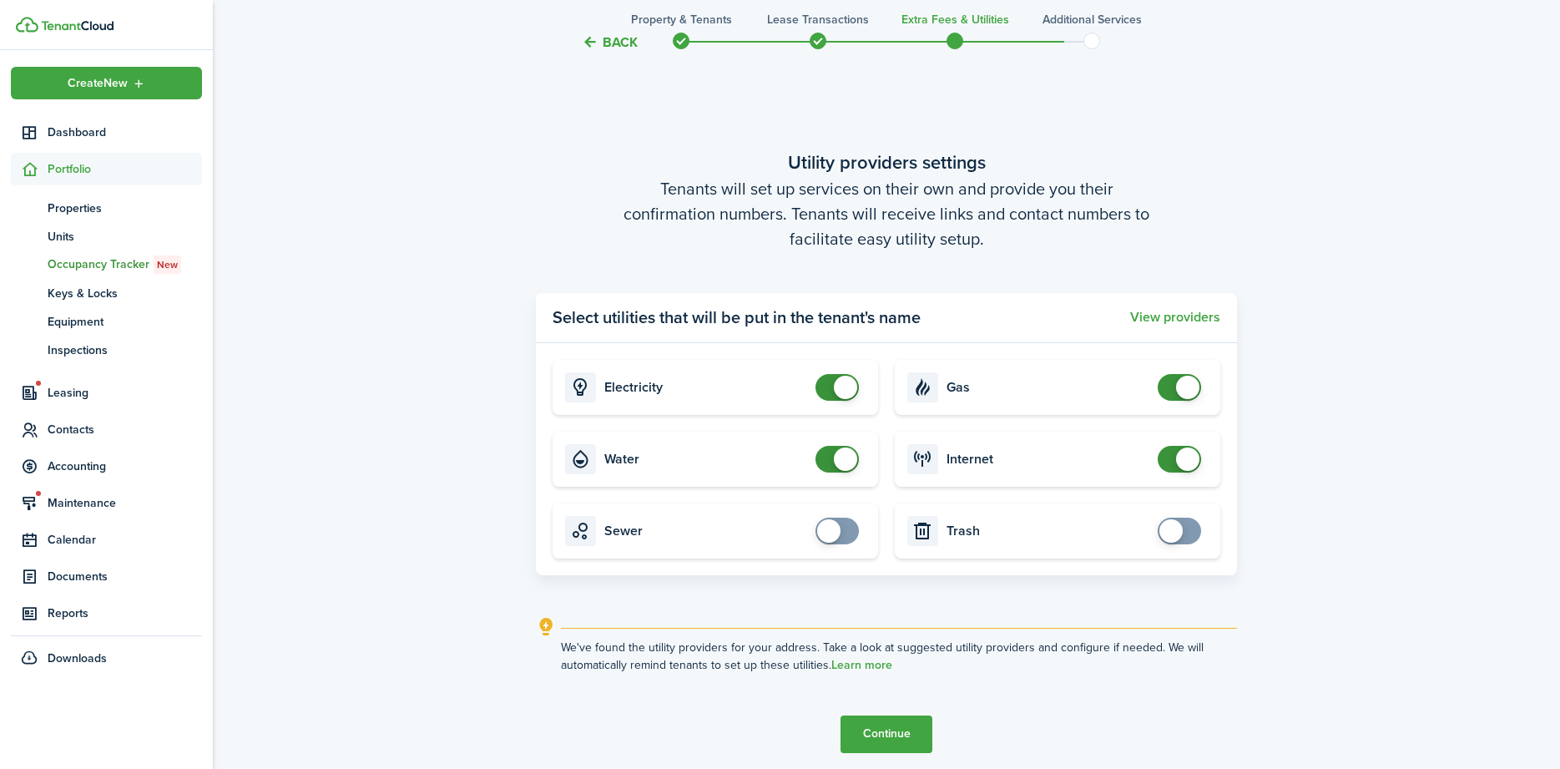
checkbox input "false"
click at [831, 389] on span at bounding box center [837, 387] width 17 height 27
checkbox input "false"
click at [831, 457] on span at bounding box center [837, 459] width 17 height 27
checkbox input "false"
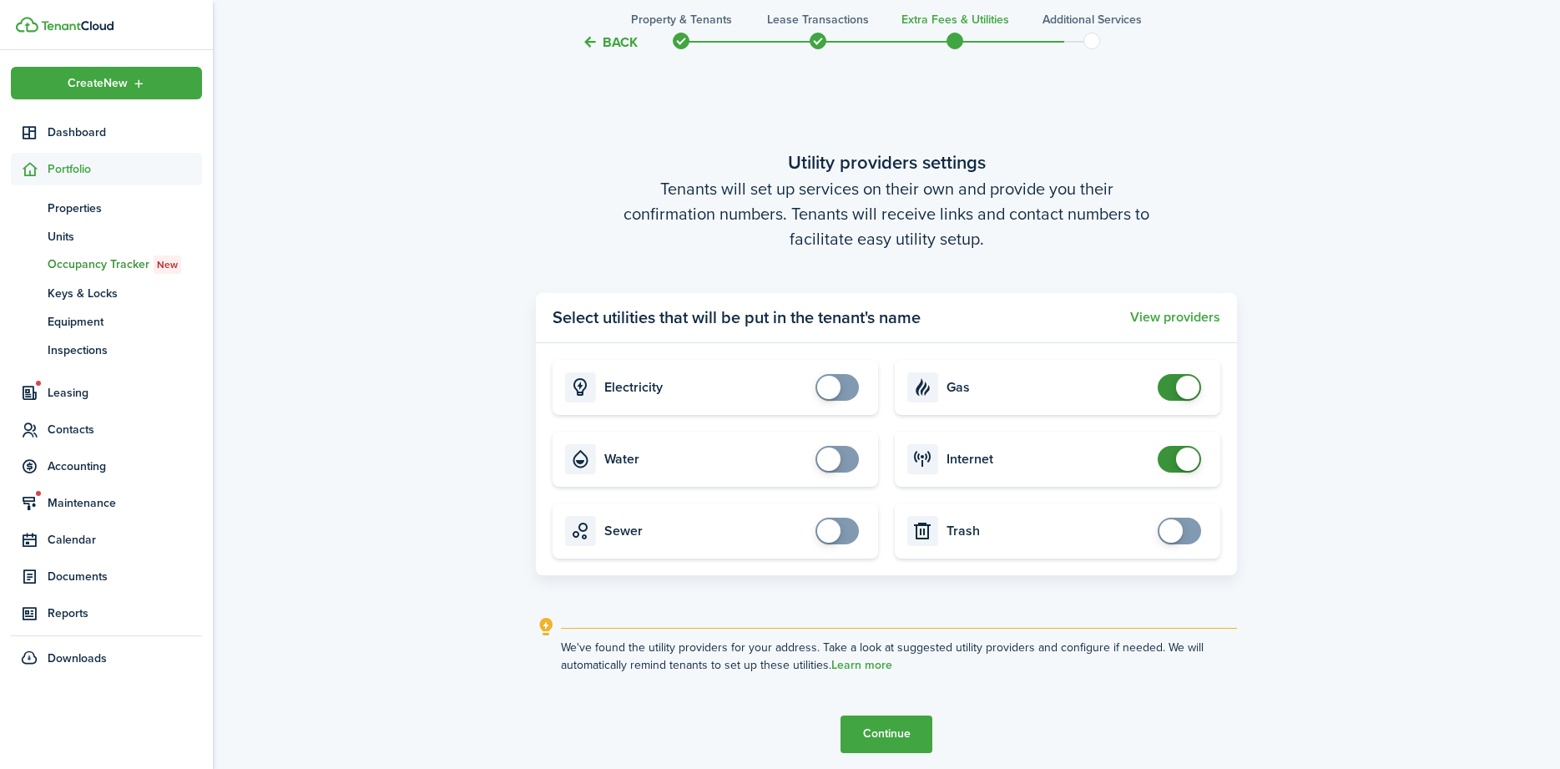
click at [1175, 392] on span at bounding box center [1179, 387] width 17 height 27
click at [906, 729] on button "Continue" at bounding box center [887, 734] width 92 height 38
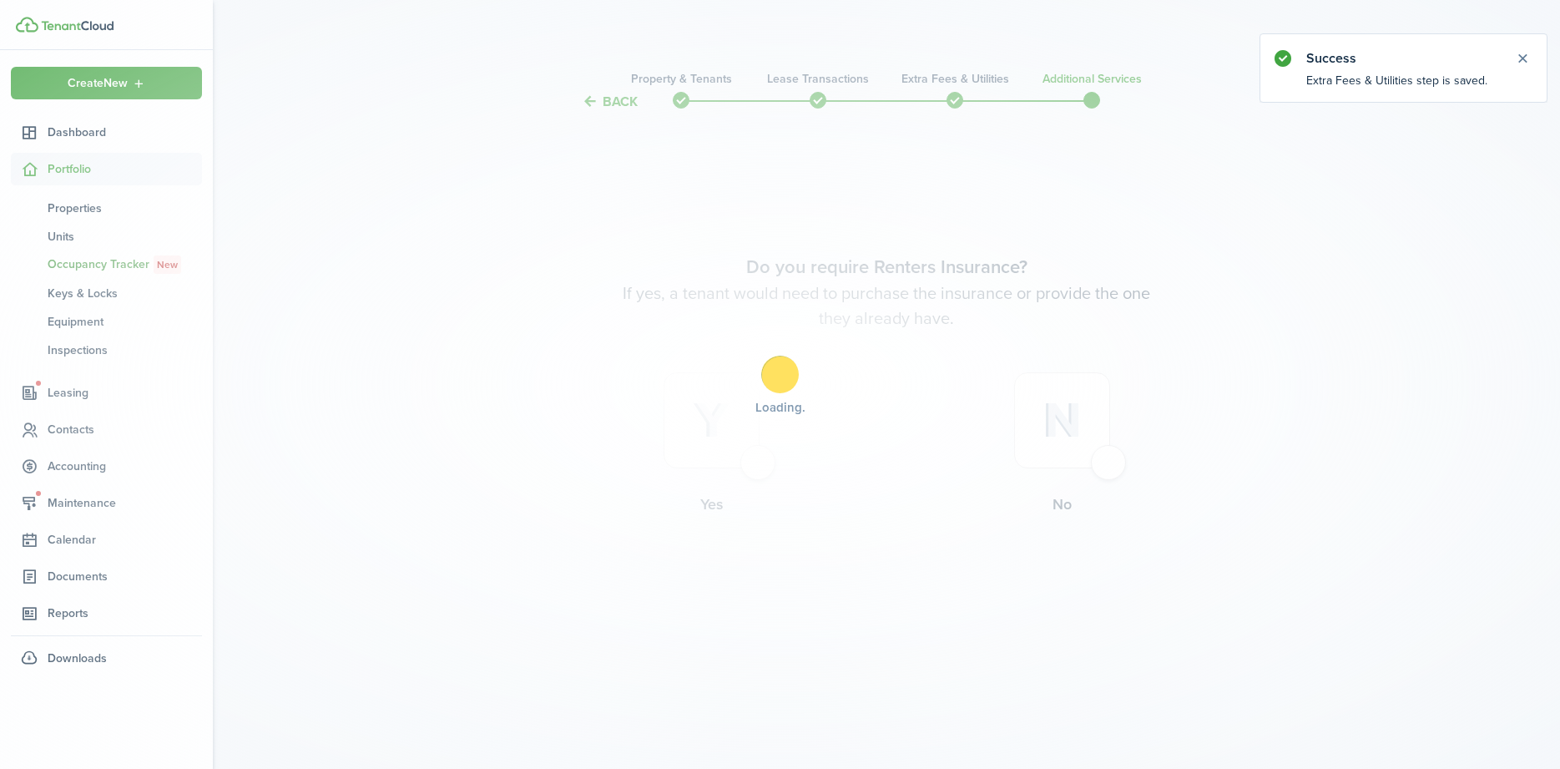
scroll to position [0, 0]
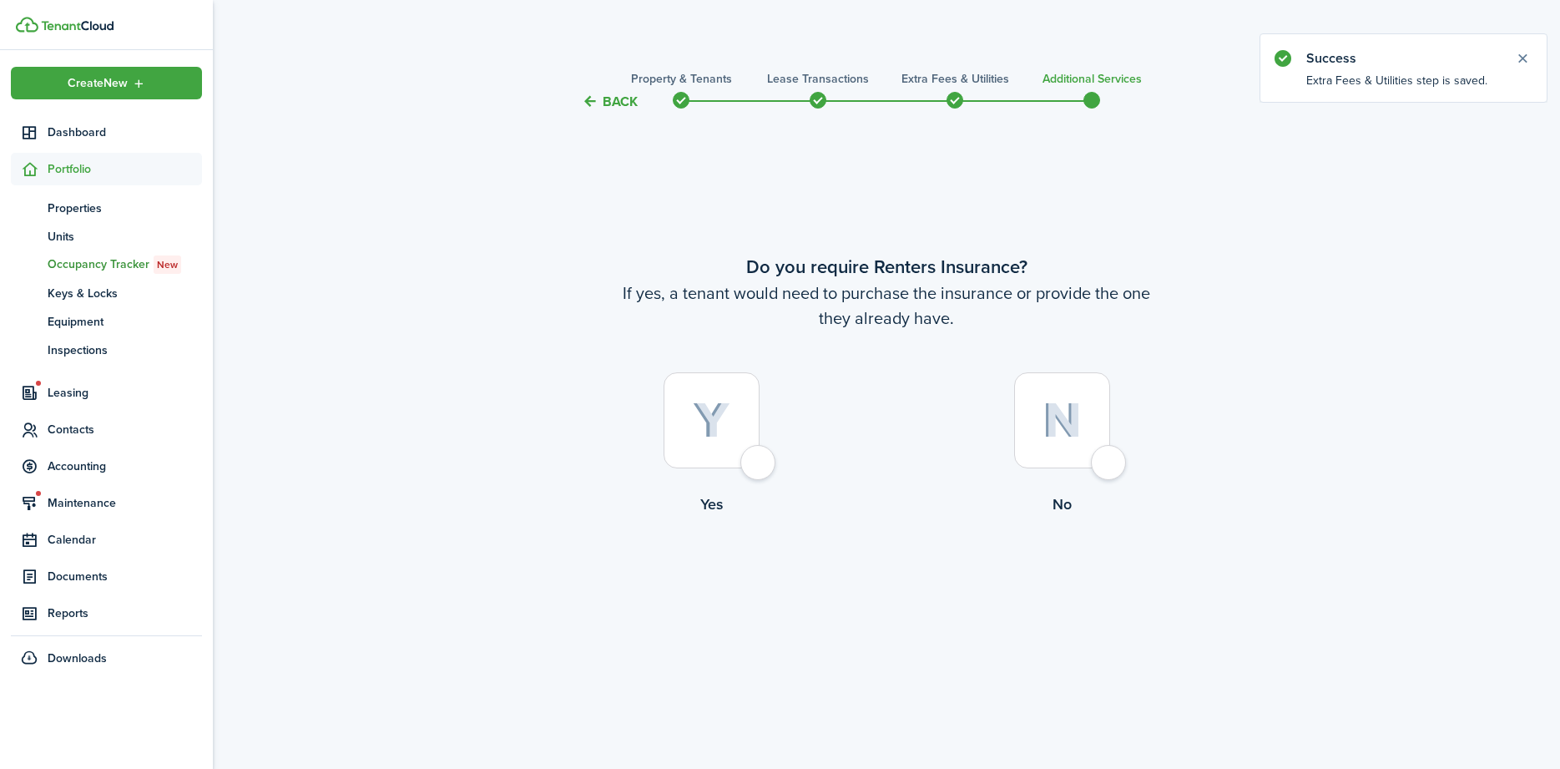
click at [1103, 464] on div at bounding box center [1062, 420] width 96 height 96
radio input "true"
click at [887, 593] on button "Complete move in" at bounding box center [887, 585] width 123 height 38
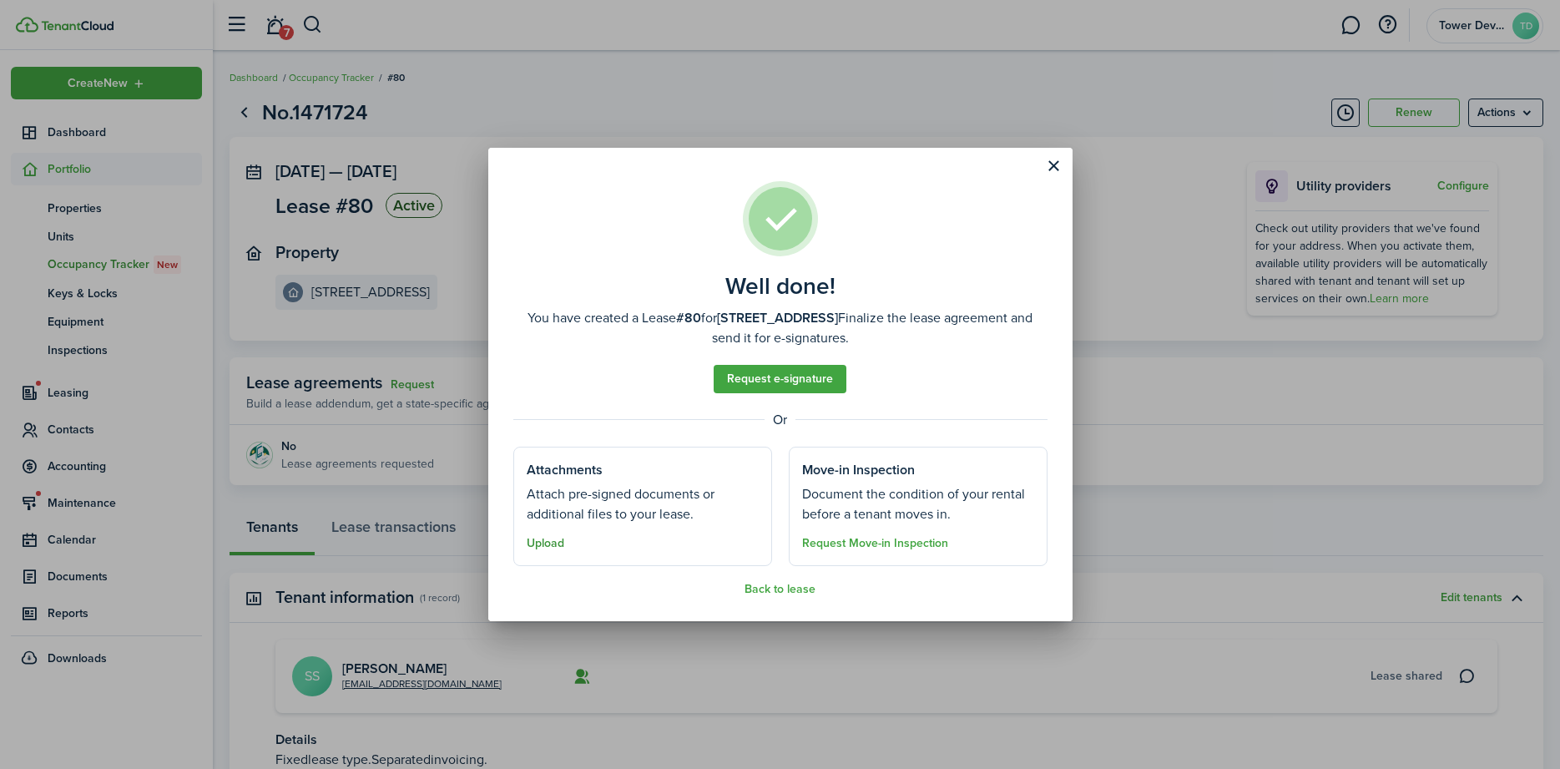
click at [560, 540] on button "Upload" at bounding box center [546, 543] width 38 height 13
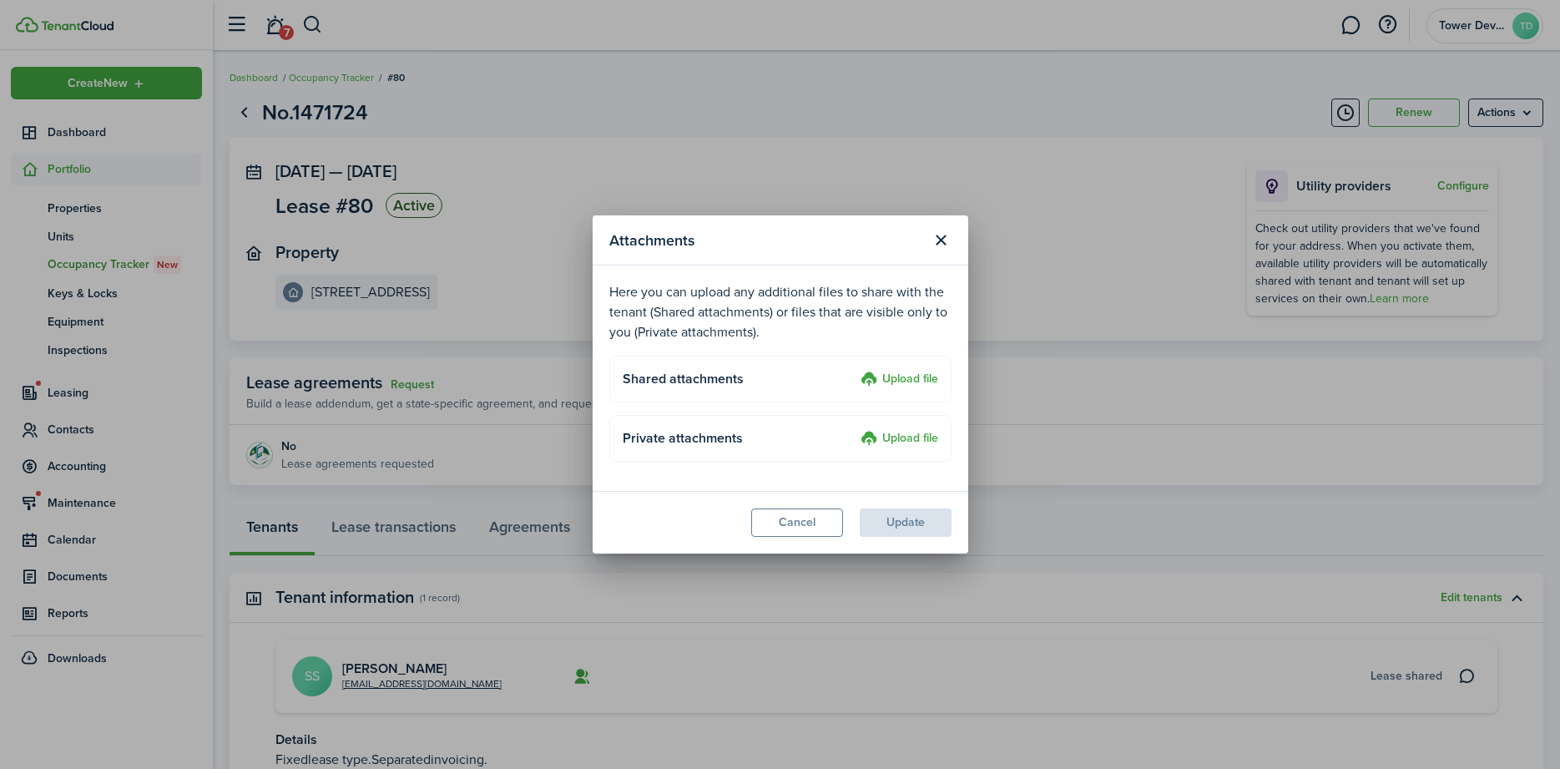
click at [909, 378] on label "Upload file" at bounding box center [900, 380] width 78 height 20
click at [855, 370] on input "Upload file" at bounding box center [855, 370] width 0 height 0
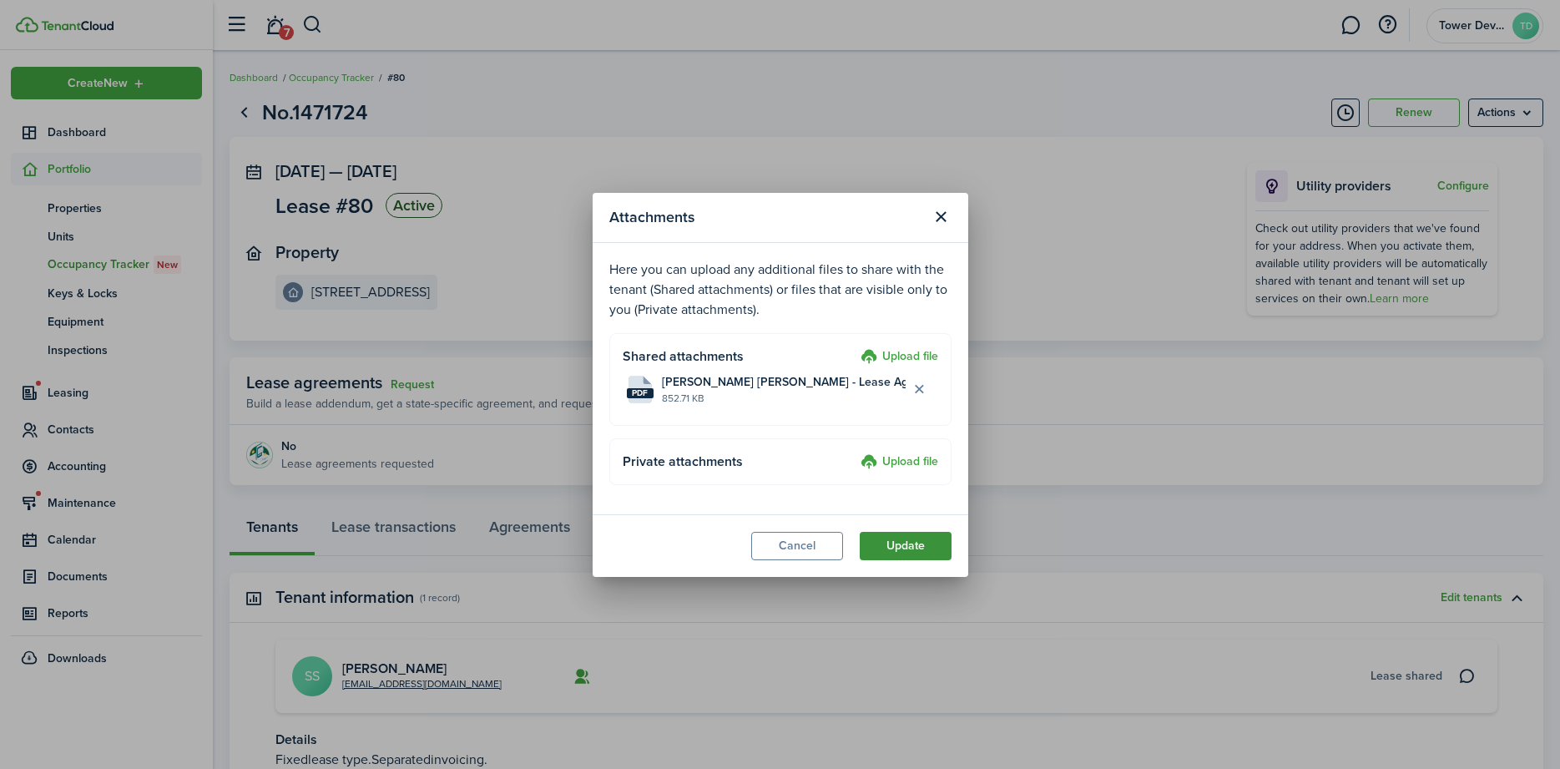
click at [910, 542] on button "Update" at bounding box center [906, 546] width 92 height 28
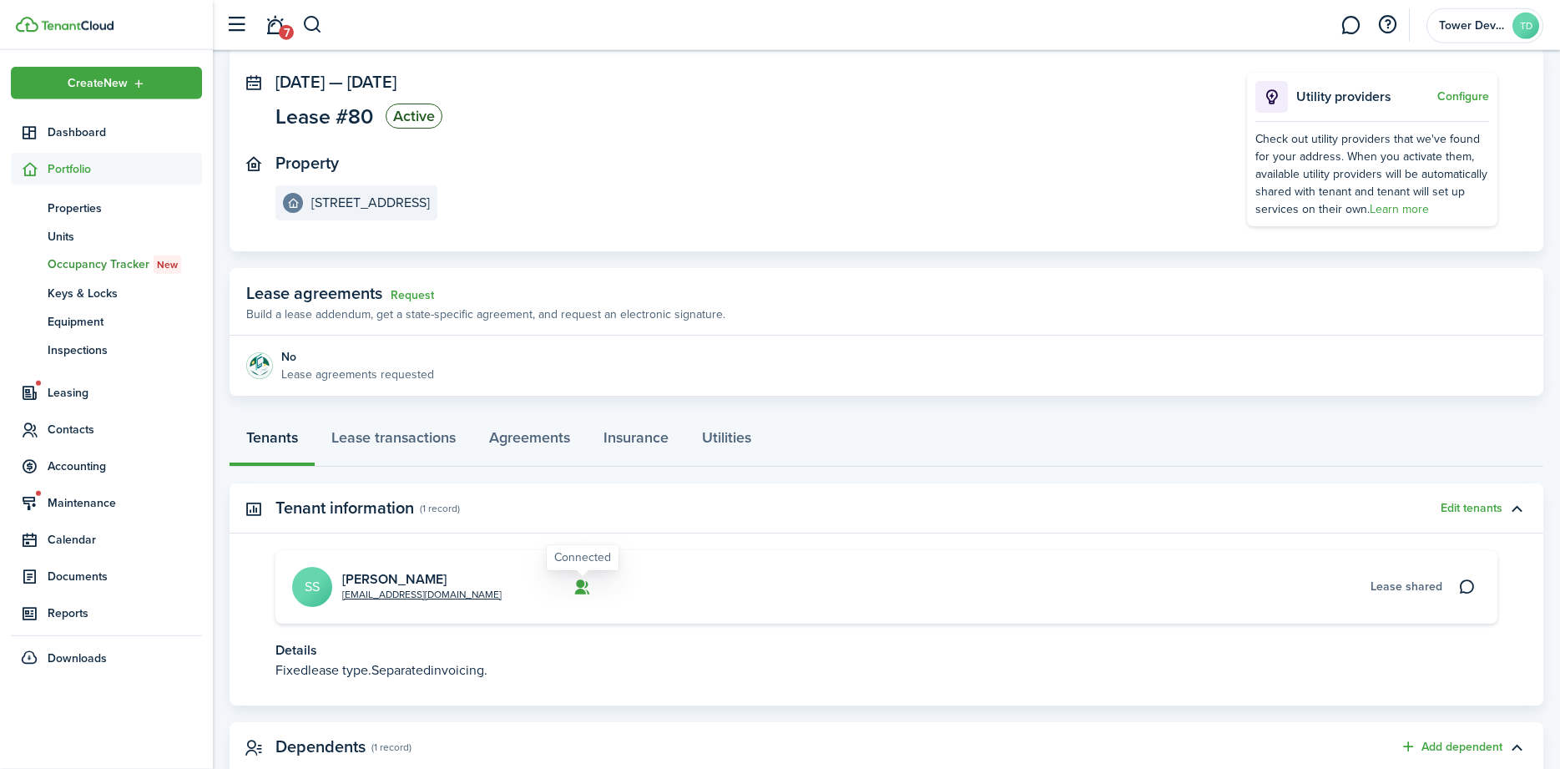
scroll to position [170, 0]
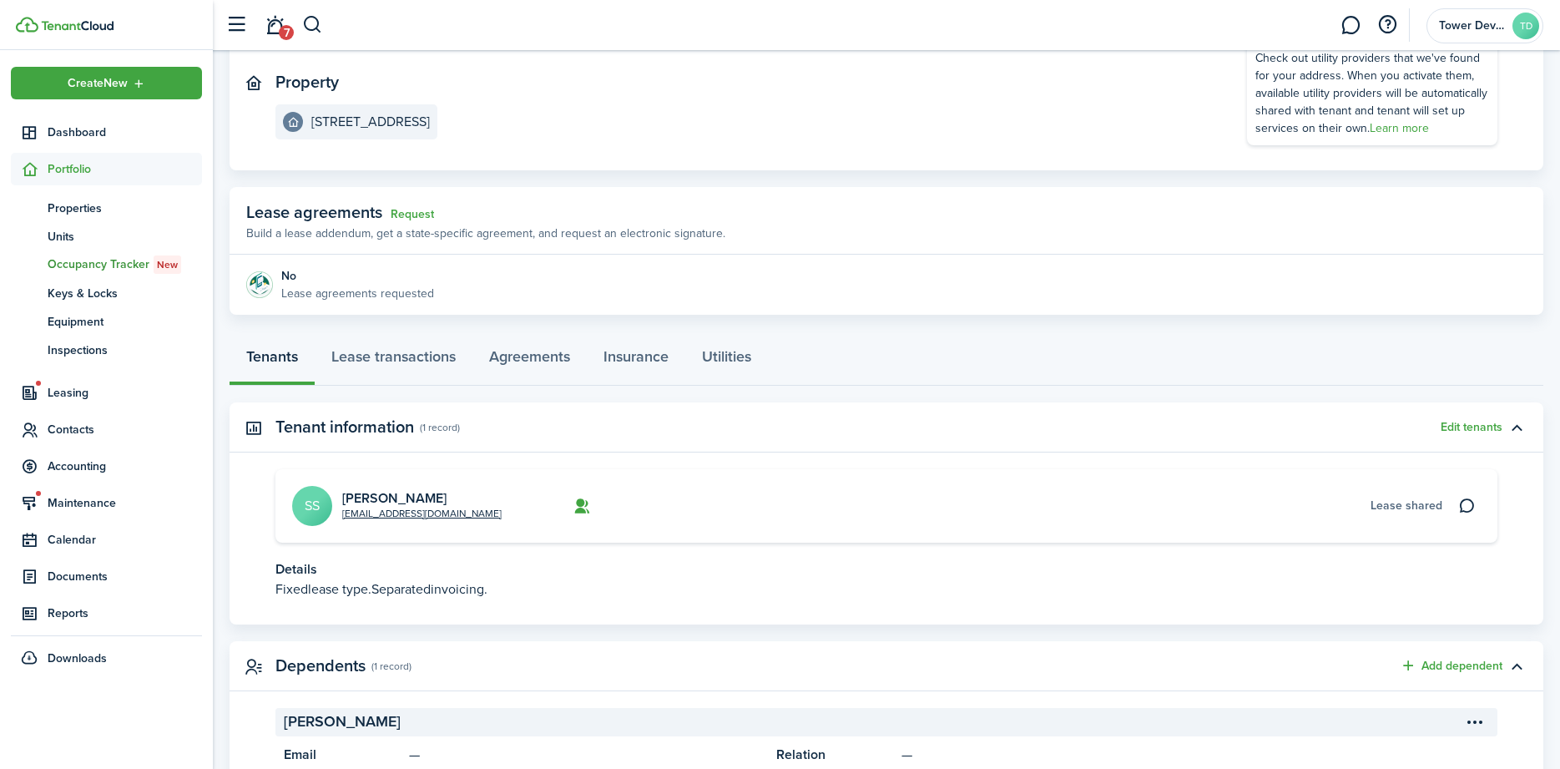
click at [312, 518] on avatar-text "SS" at bounding box center [312, 506] width 40 height 40
click at [361, 492] on link "Samantha Shelton" at bounding box center [394, 497] width 104 height 19
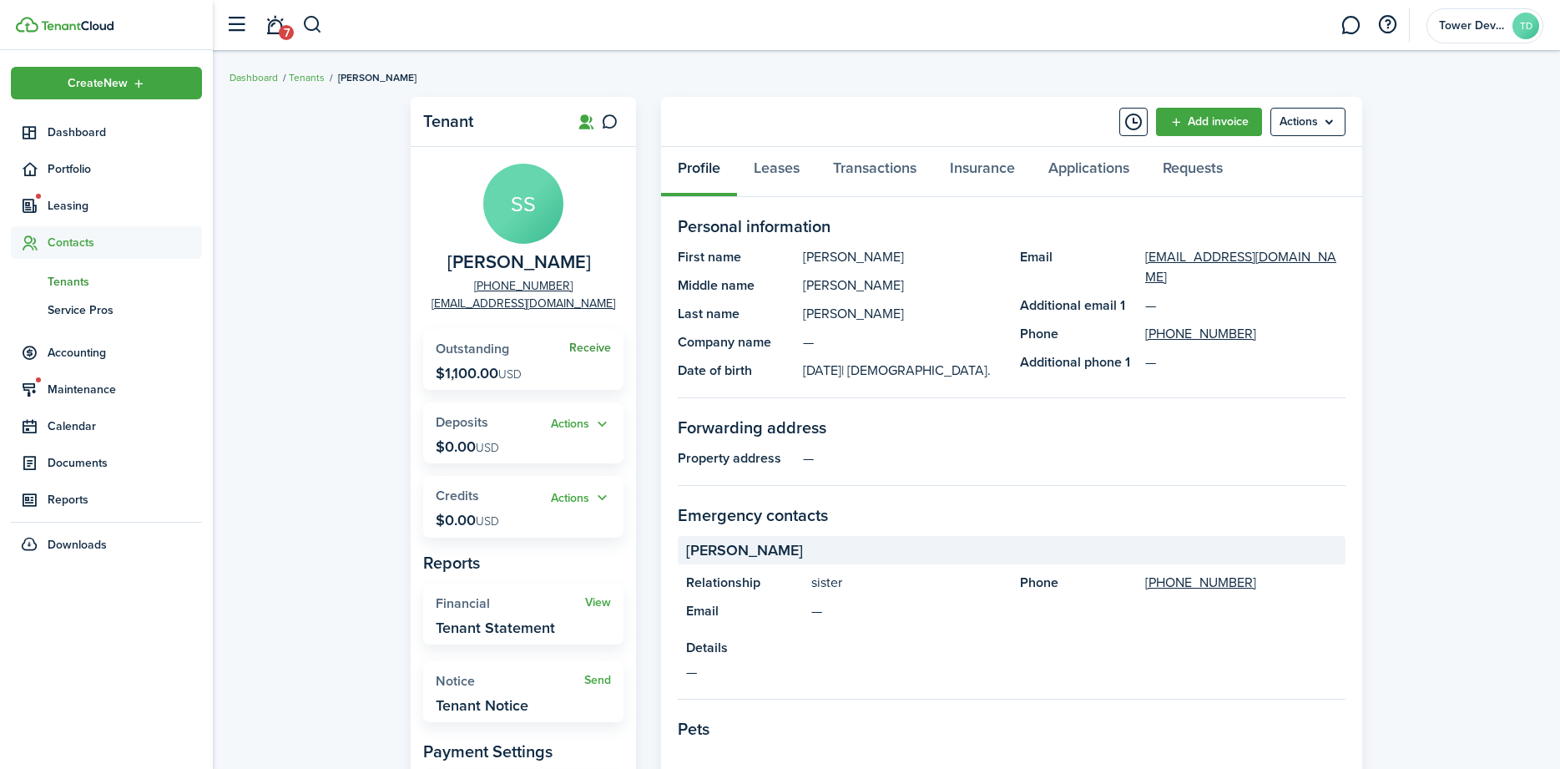
click at [581, 346] on link "Receive" at bounding box center [590, 347] width 42 height 13
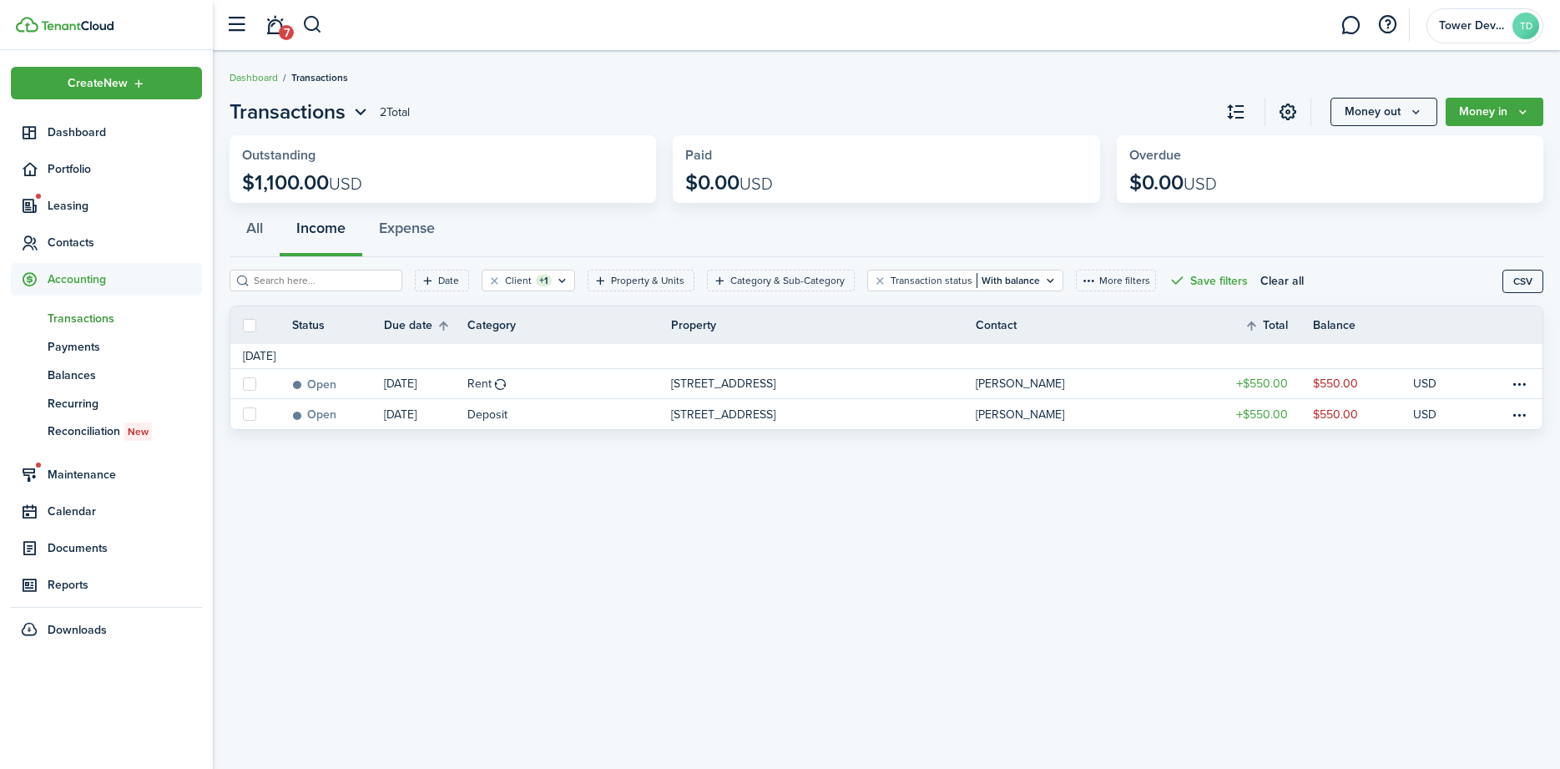
click at [250, 326] on label at bounding box center [249, 325] width 13 height 13
click at [243, 326] on input "checkbox" at bounding box center [242, 325] width 1 height 1
checkbox input "true"
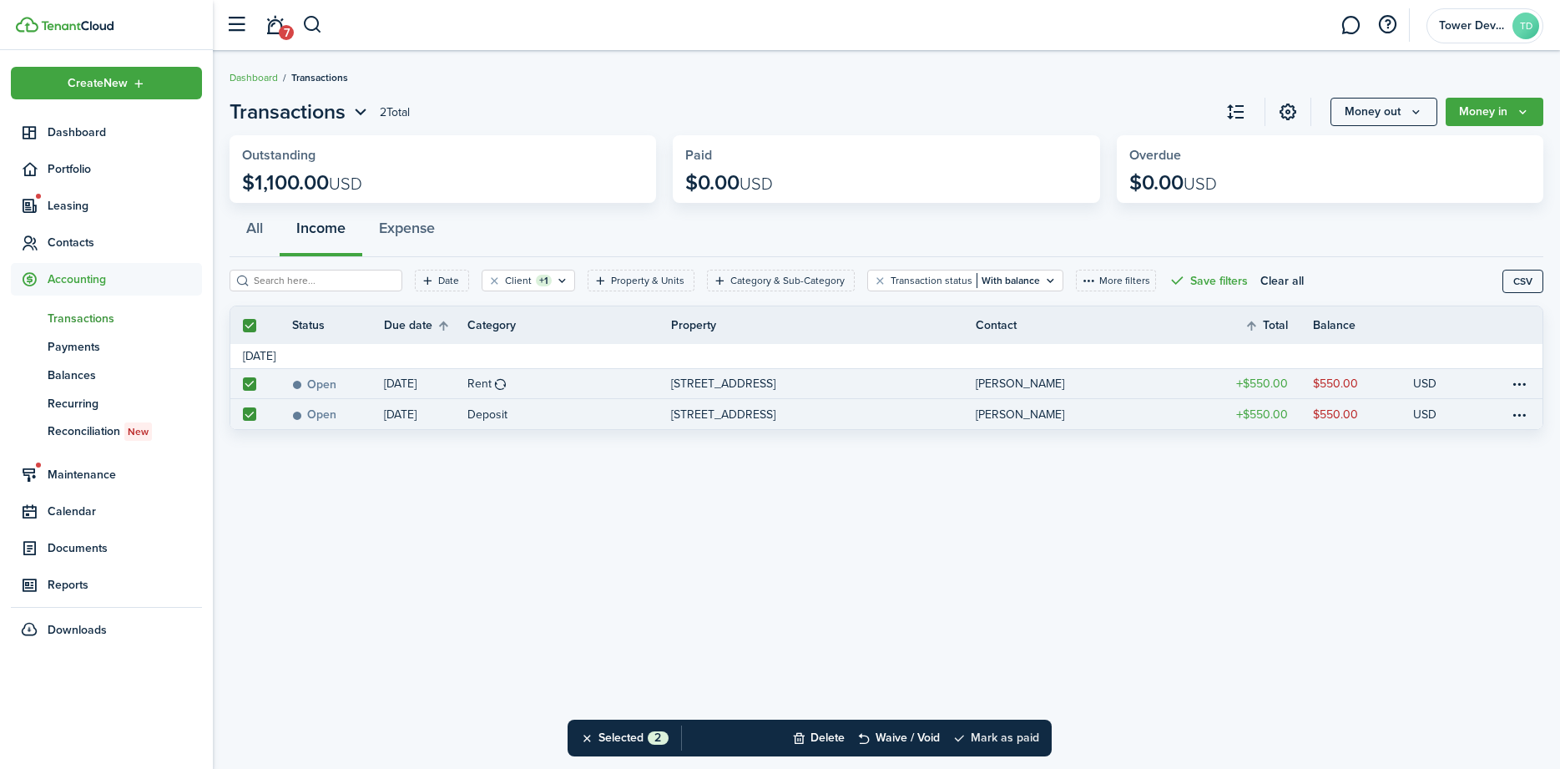
click at [1010, 731] on button "Mark as paid" at bounding box center [995, 738] width 87 height 37
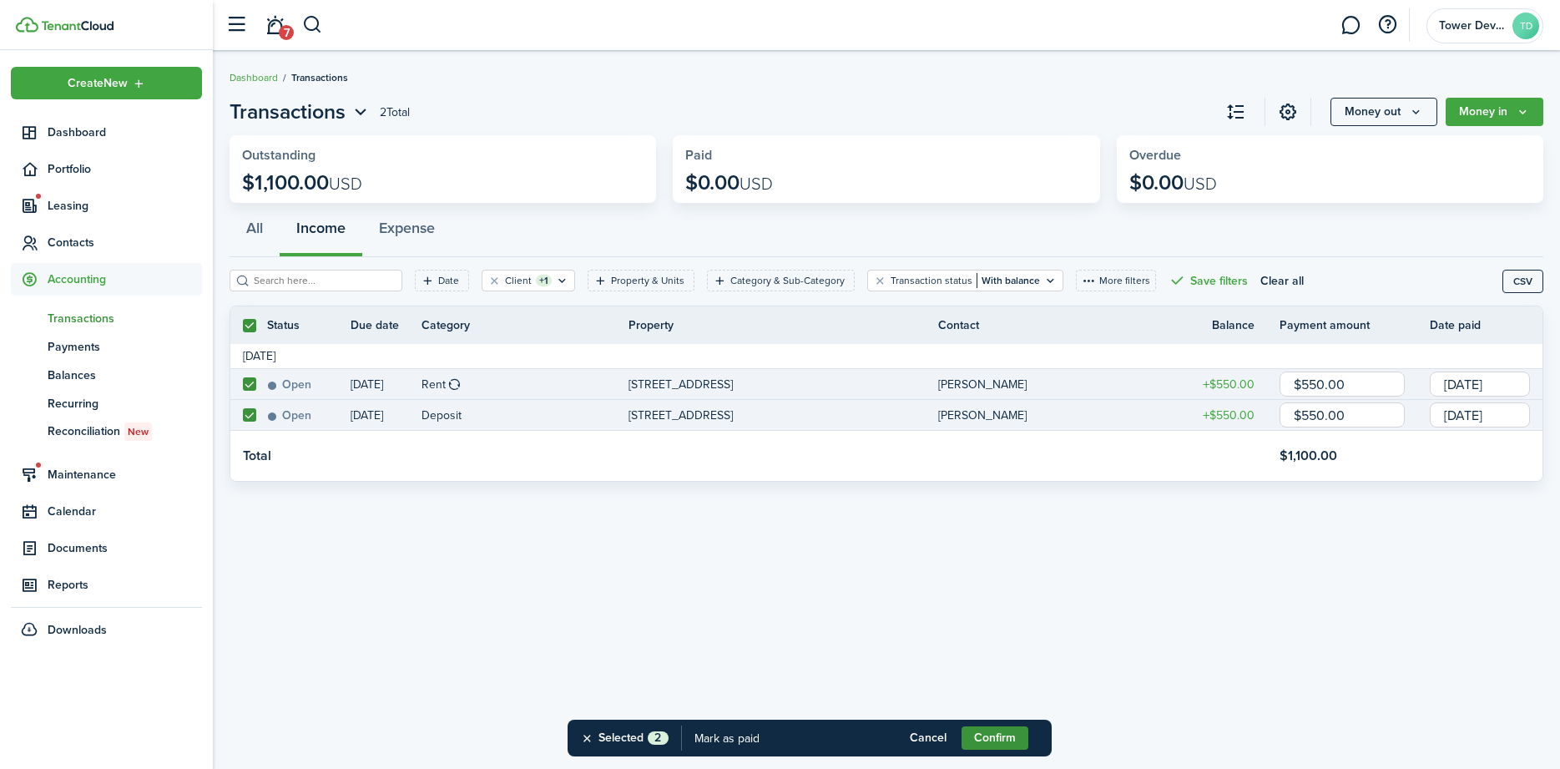
click at [1002, 740] on button "Confirm" at bounding box center [995, 737] width 67 height 23
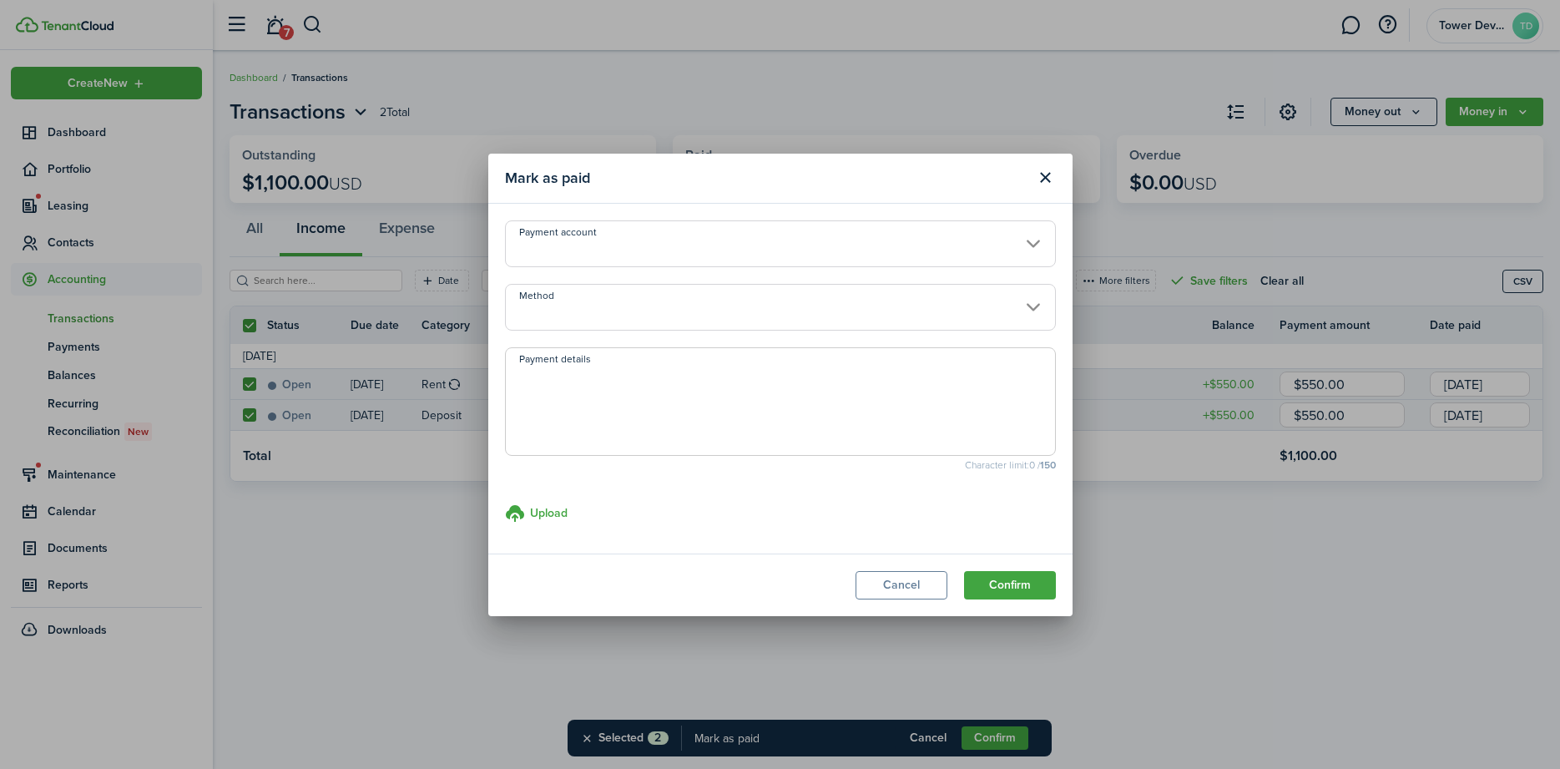
click at [648, 231] on input "Payment account" at bounding box center [780, 243] width 551 height 47
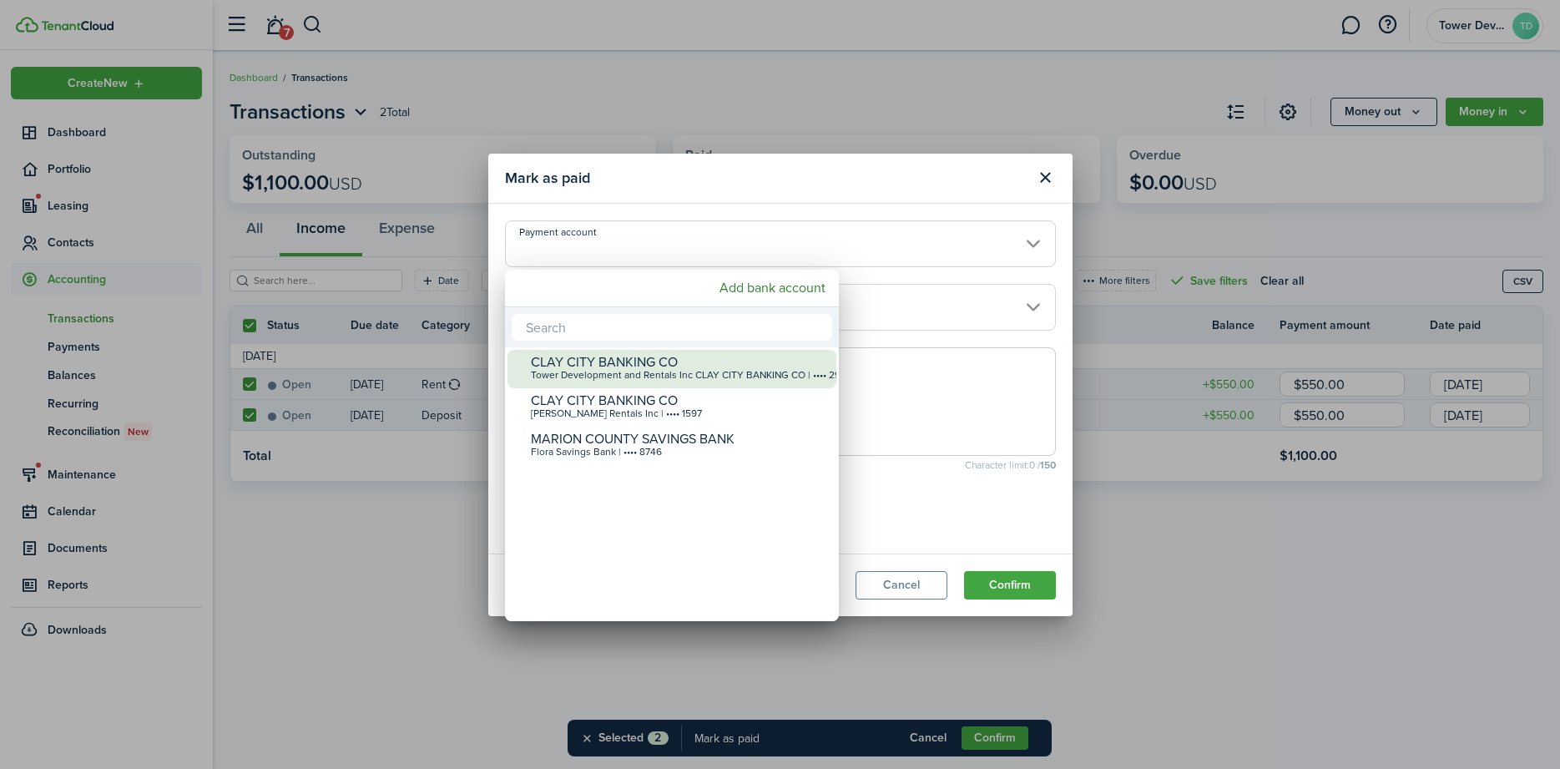
click at [639, 357] on div "CLAY CITY BANKING CO" at bounding box center [678, 362] width 295 height 15
type input "•••• •••• •••• 2960"
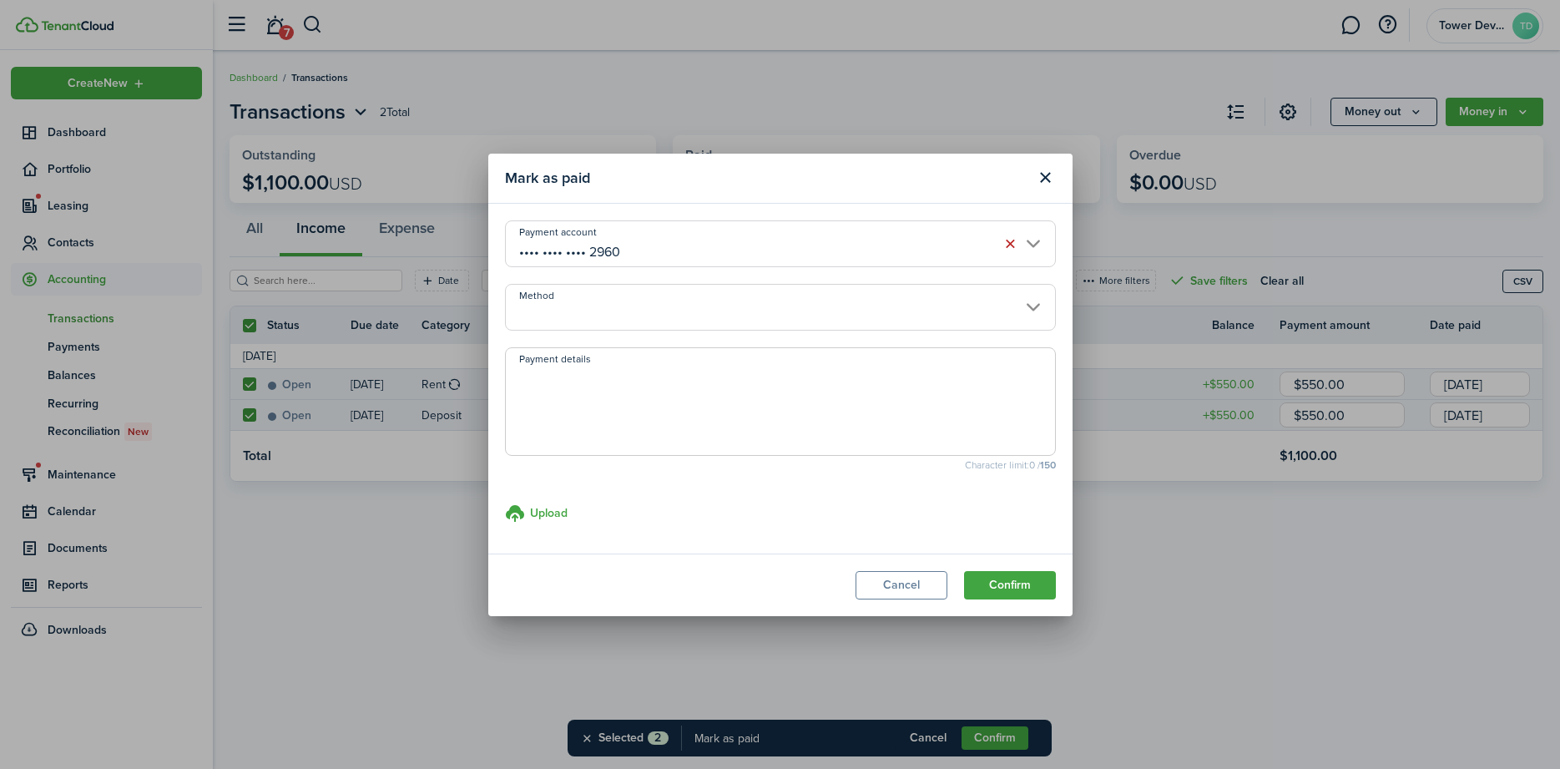
click at [589, 322] on input "Method" at bounding box center [780, 307] width 551 height 47
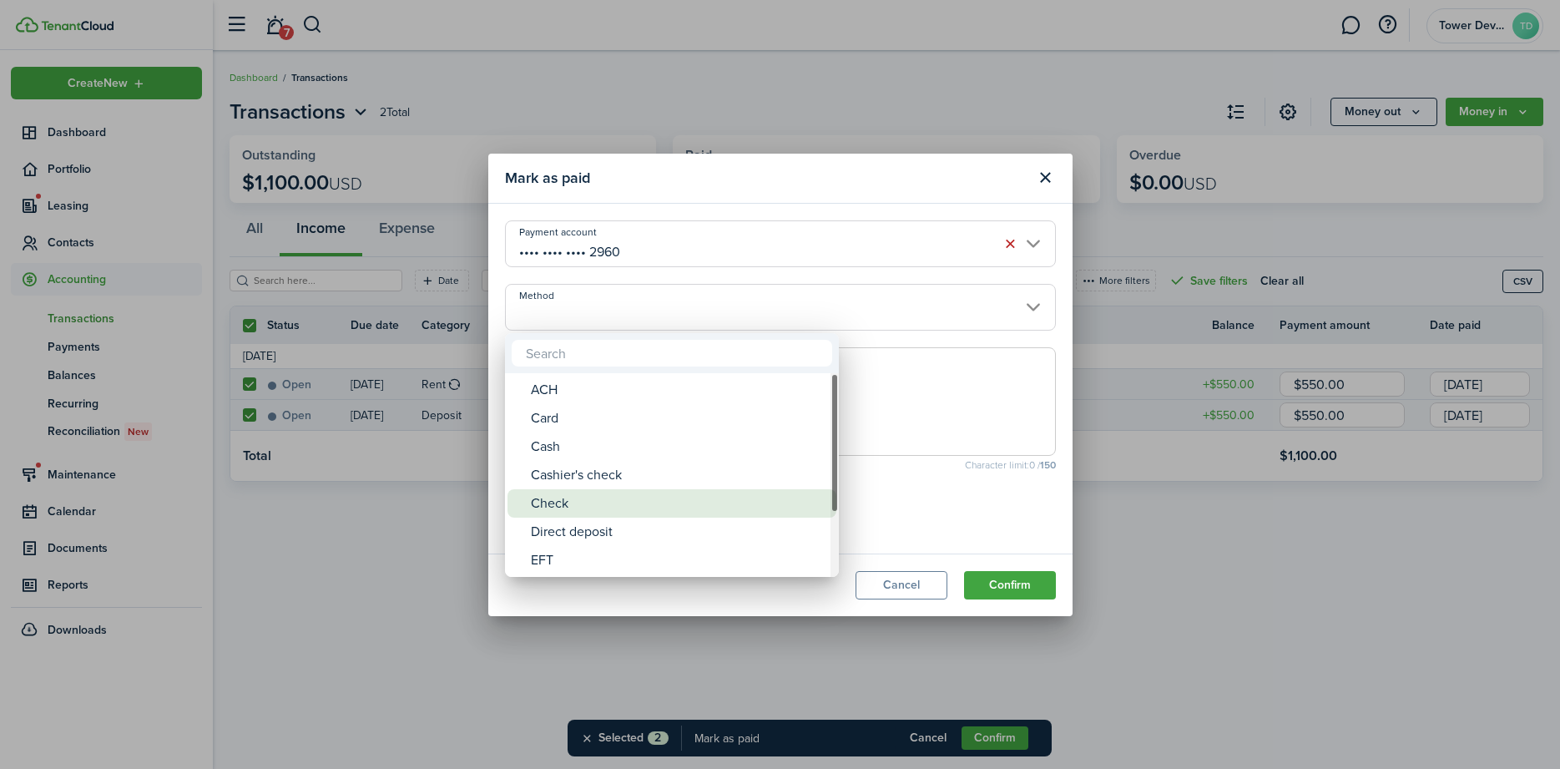
click at [552, 491] on div "Check" at bounding box center [678, 503] width 295 height 28
type input "Check"
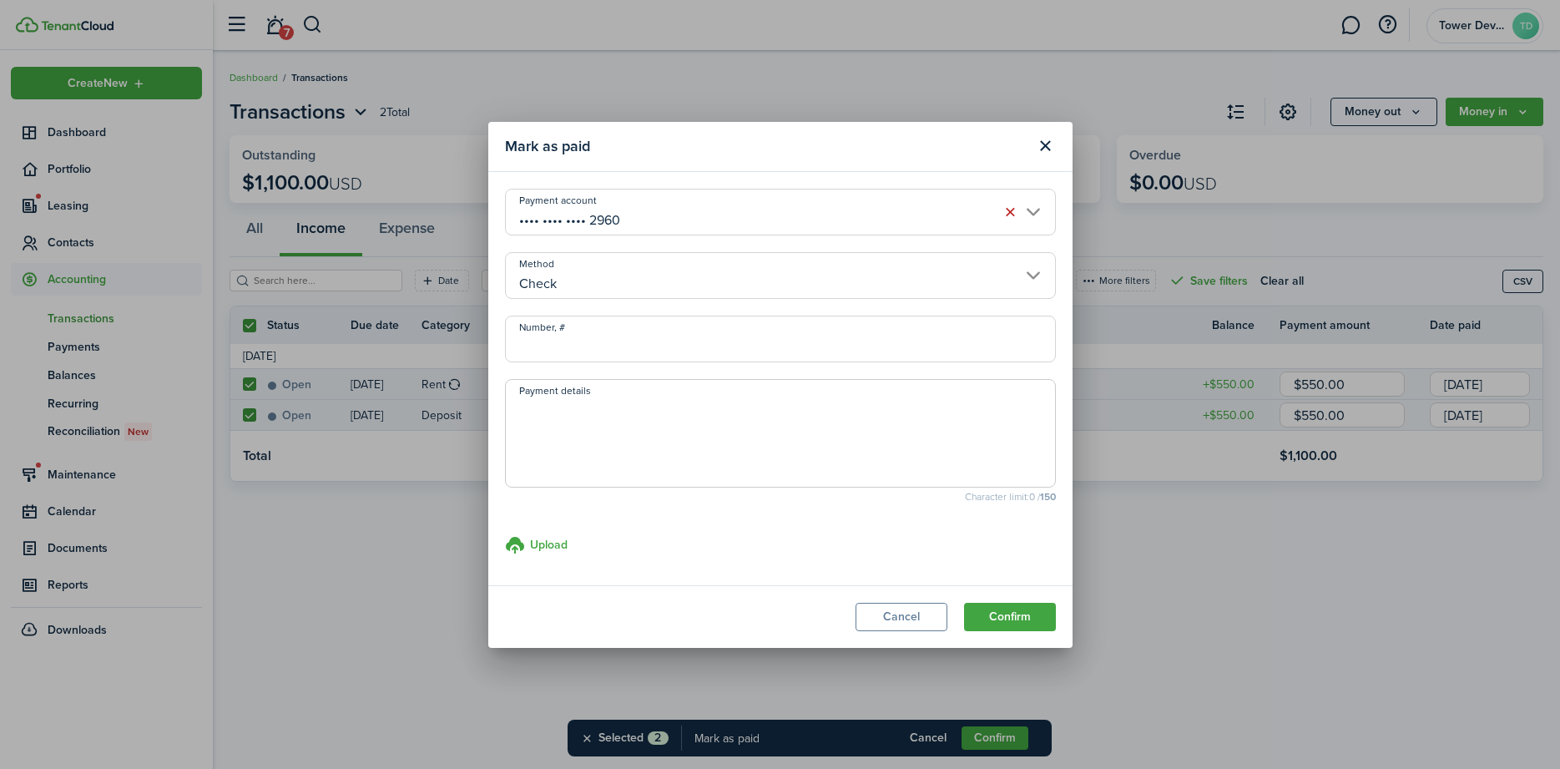
click at [584, 336] on input "Number, #" at bounding box center [780, 339] width 551 height 47
type input "462"
click at [964, 603] on button "Confirm" at bounding box center [1010, 617] width 92 height 28
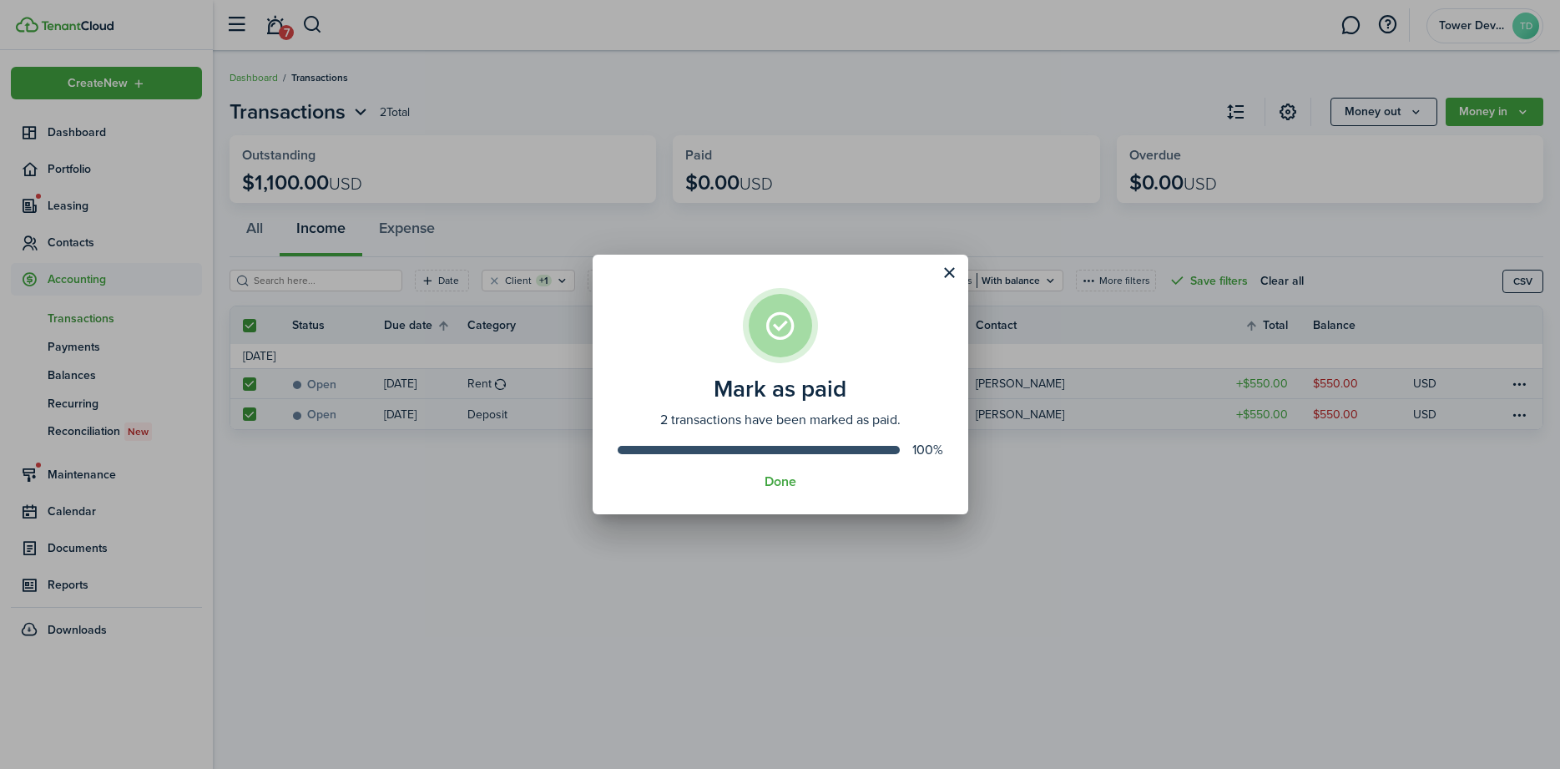
click at [761, 481] on div "Done" at bounding box center [781, 481] width 326 height 15
click at [778, 478] on button "Done" at bounding box center [781, 481] width 32 height 15
